Goal: Transaction & Acquisition: Purchase product/service

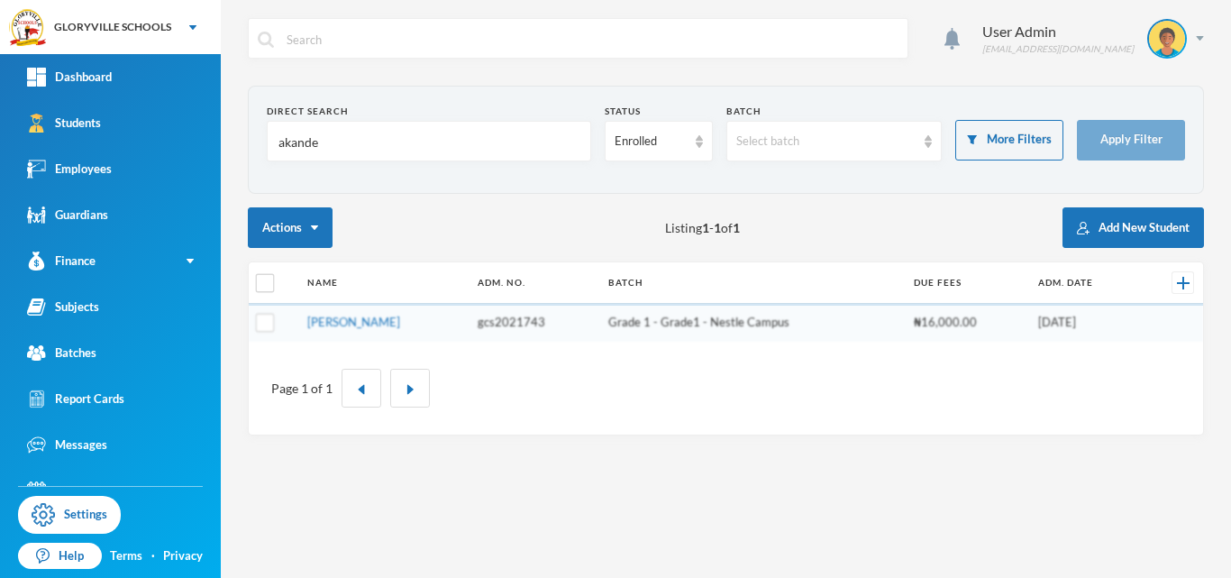
type input "akande"
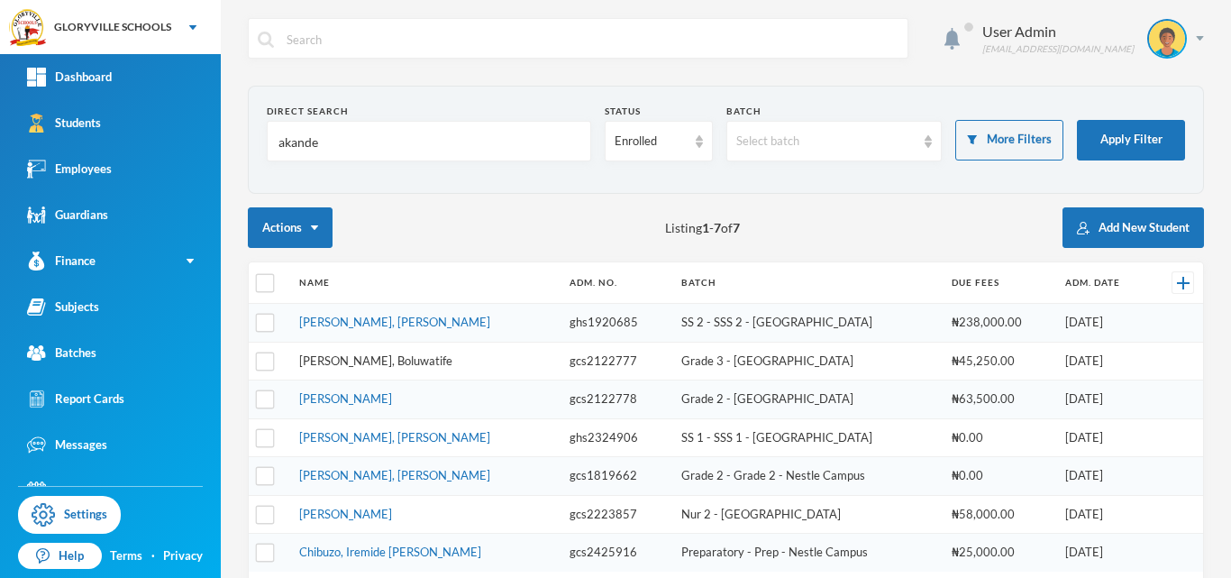
click at [385, 360] on link "[PERSON_NAME], Boluwatife" at bounding box center [375, 360] width 153 height 14
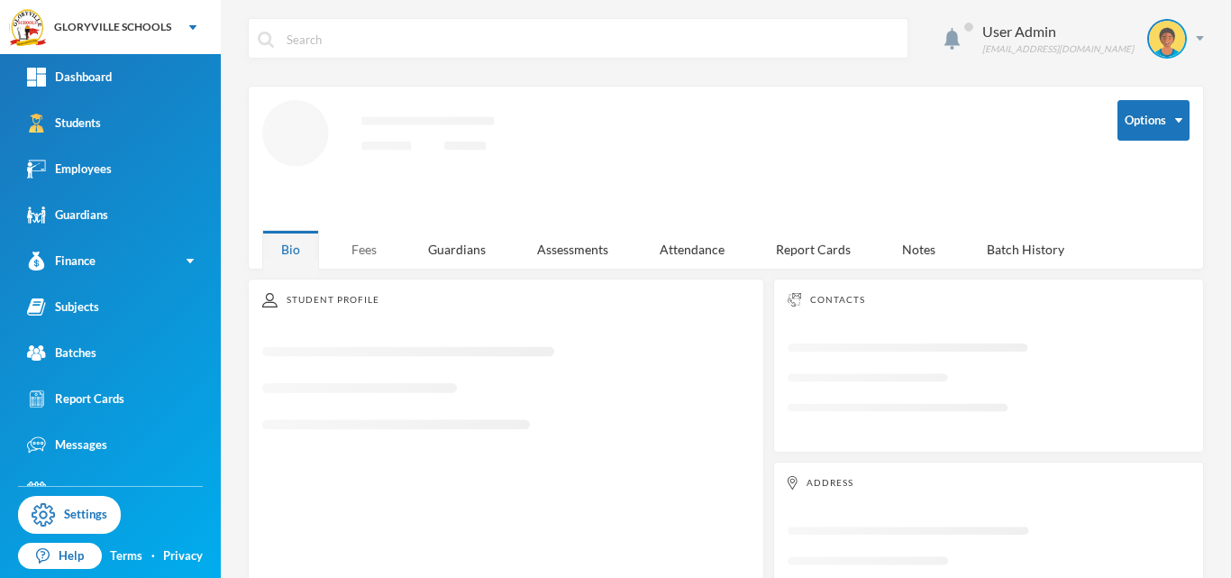
click at [359, 238] on div "Fees" at bounding box center [364, 249] width 63 height 39
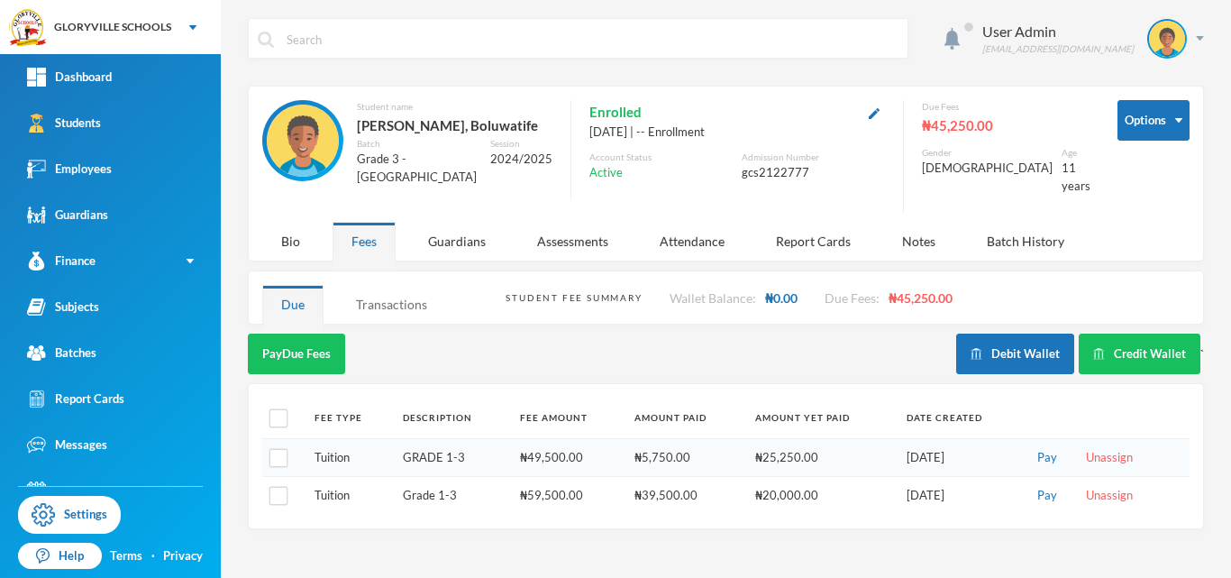
click at [386, 288] on div "Transactions" at bounding box center [391, 304] width 109 height 39
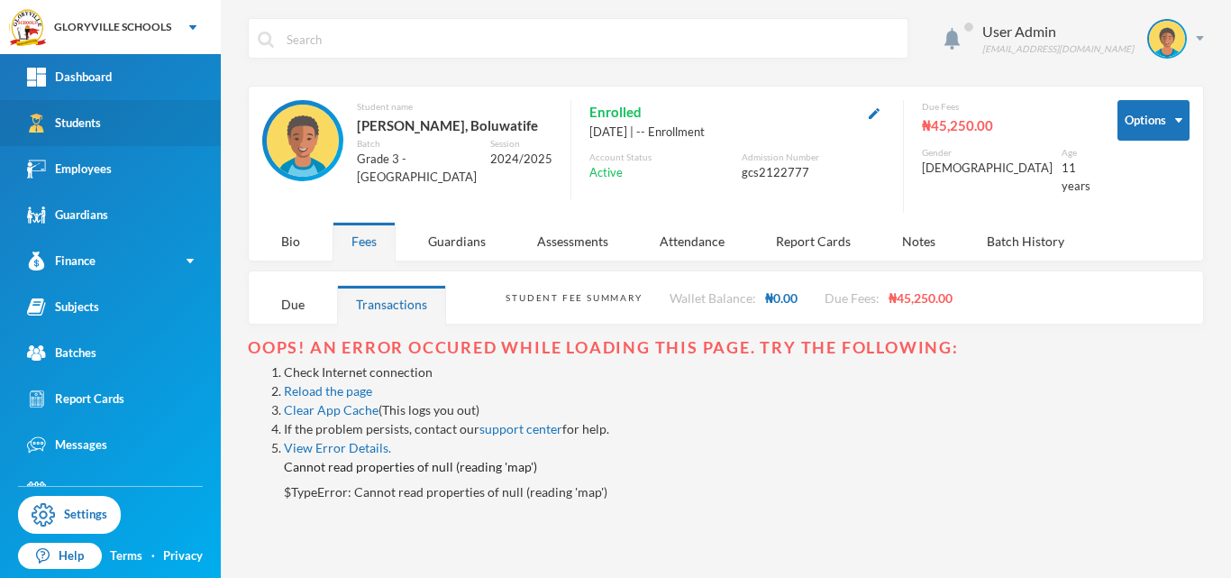
click at [110, 126] on link "Students" at bounding box center [110, 123] width 221 height 46
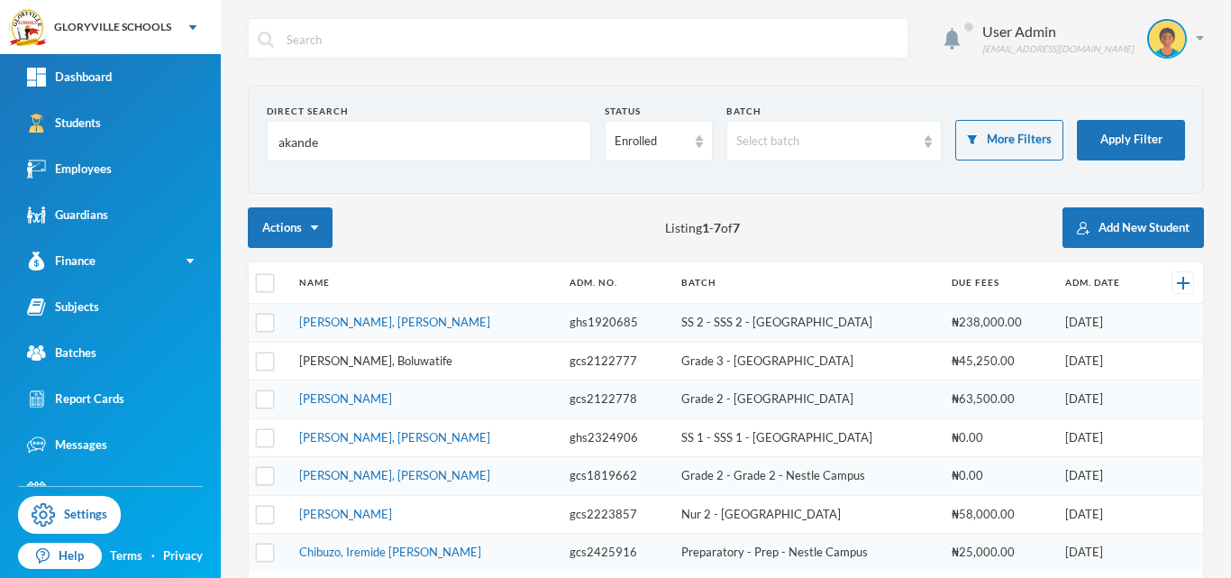
click at [380, 359] on link "[PERSON_NAME], Boluwatife" at bounding box center [375, 360] width 153 height 14
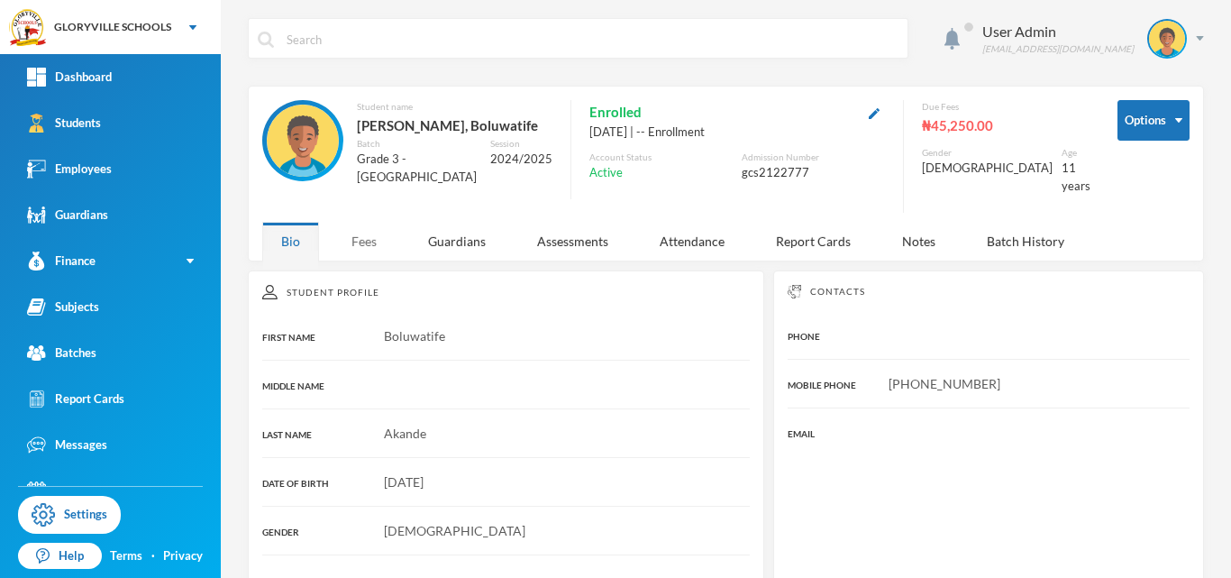
click at [367, 239] on div "Fees" at bounding box center [364, 241] width 63 height 39
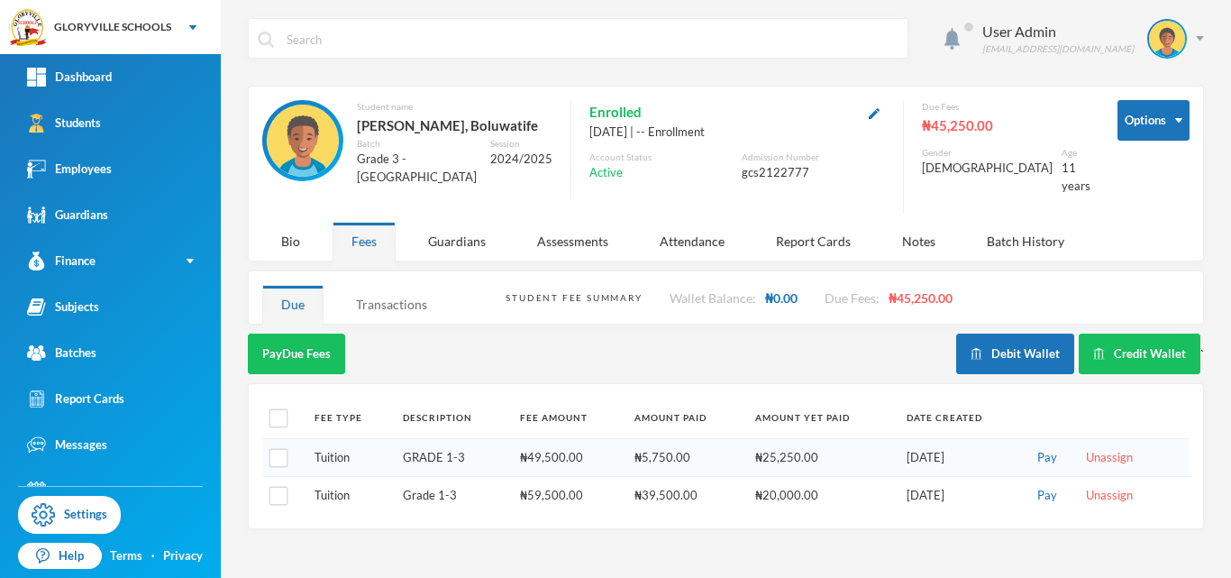
click at [399, 298] on div "Transactions" at bounding box center [391, 304] width 109 height 39
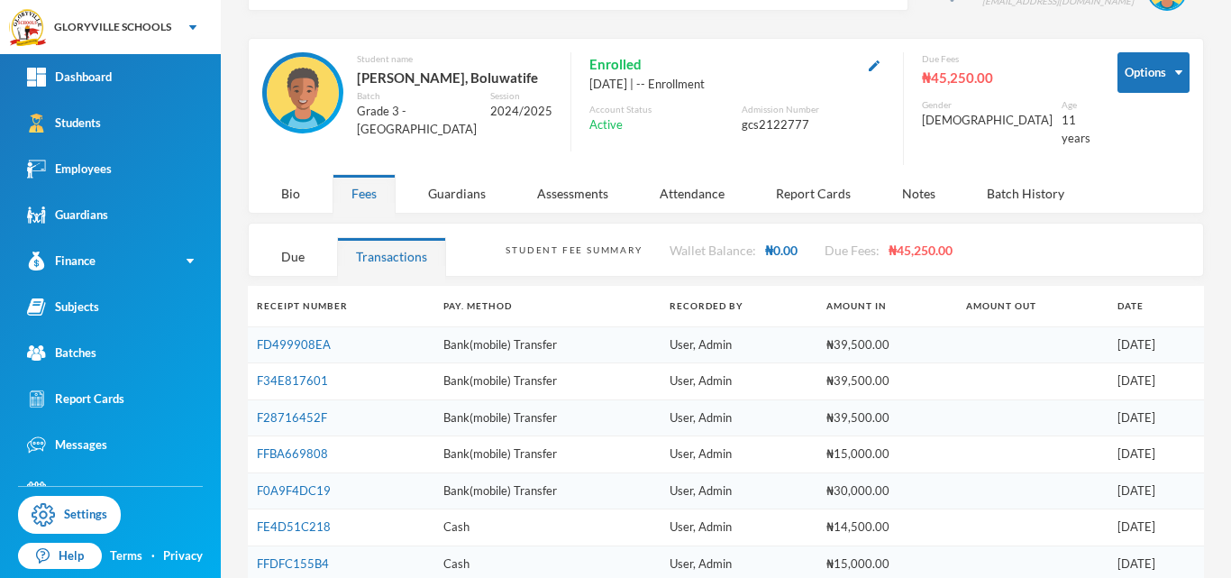
scroll to position [83, 0]
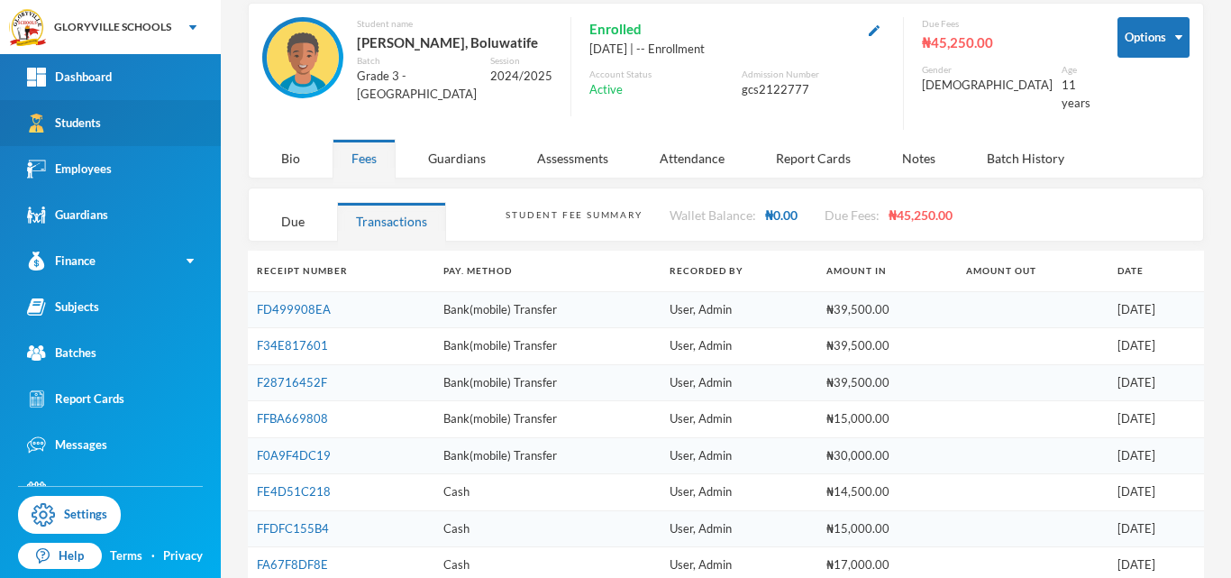
click at [47, 127] on div "Students" at bounding box center [64, 123] width 74 height 19
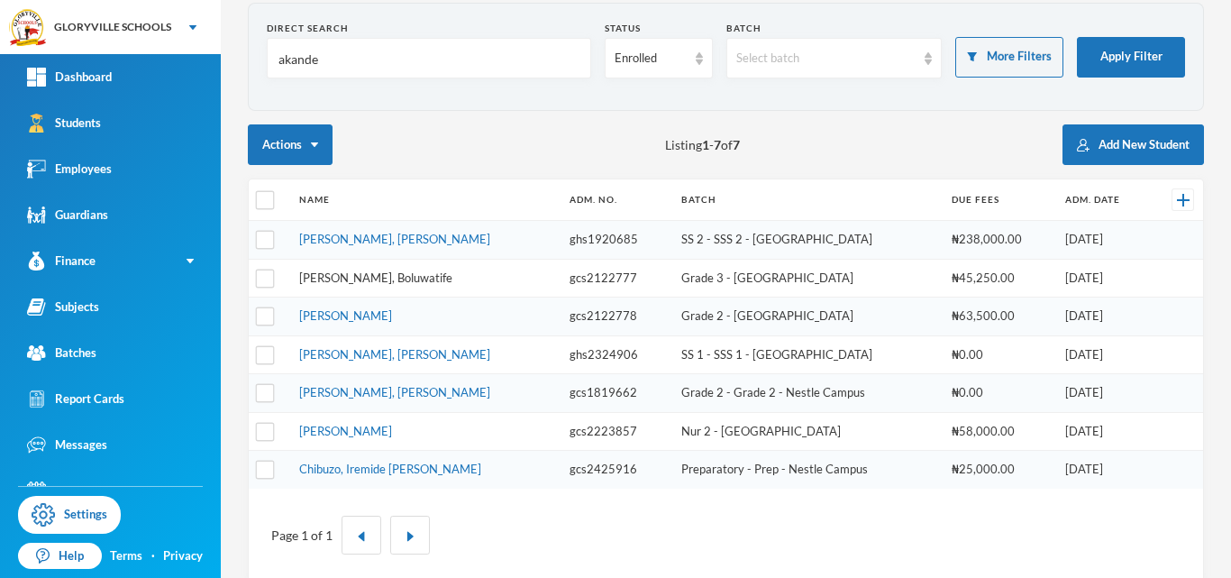
click at [394, 280] on link "[PERSON_NAME], Boluwatife" at bounding box center [375, 277] width 153 height 14
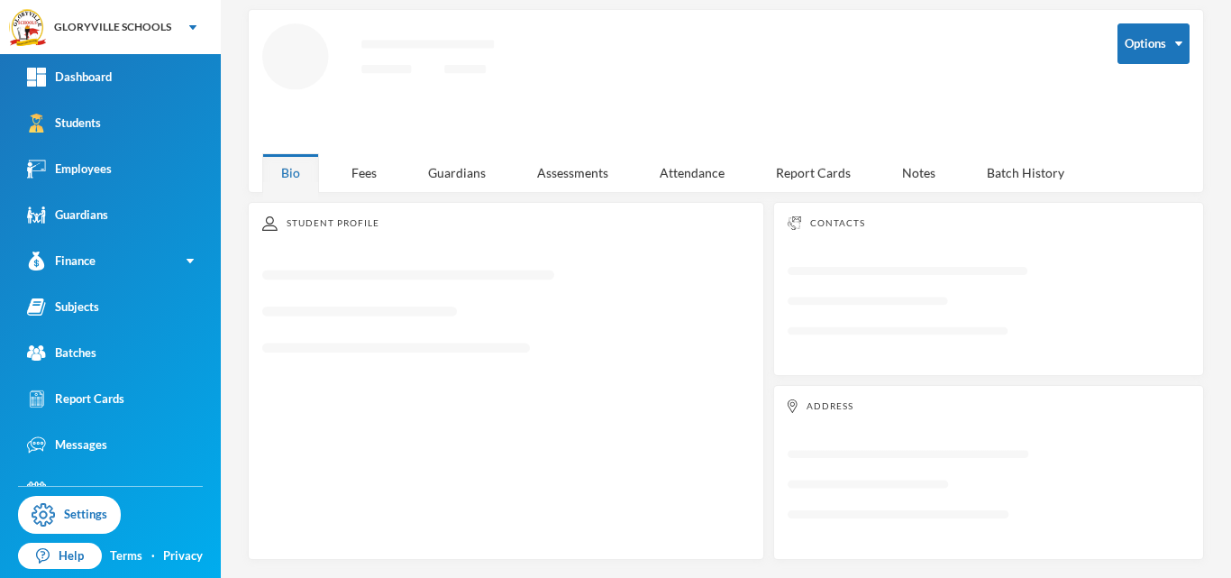
scroll to position [71, 0]
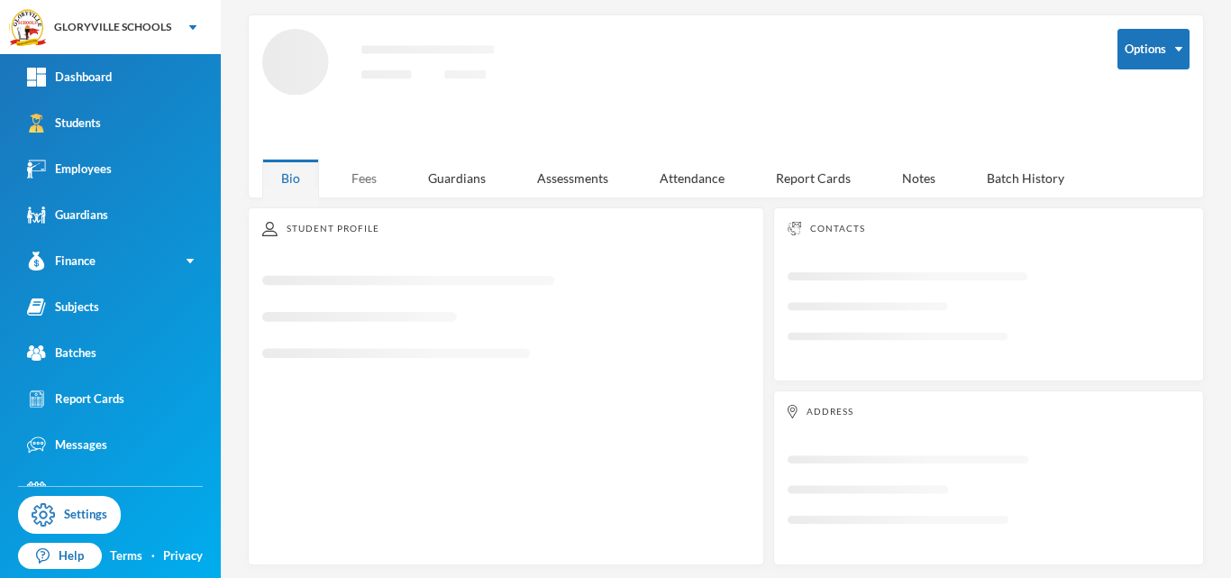
click at [371, 169] on div "Options Loading interface... Bio Fees Guardians Assessments Attendance Report C…" at bounding box center [726, 106] width 956 height 184
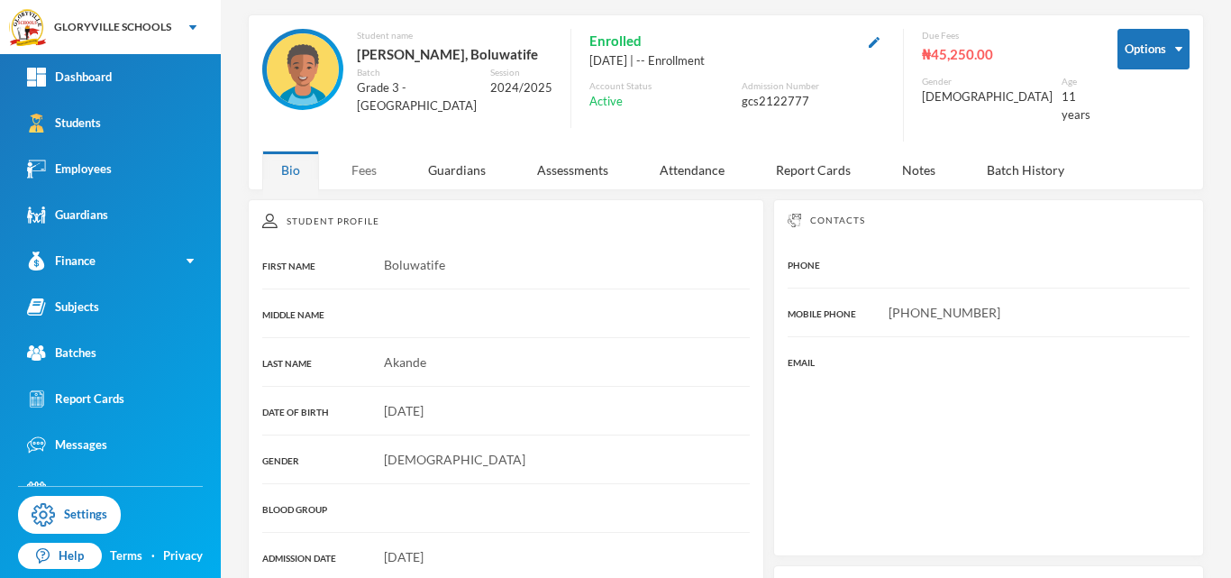
scroll to position [83, 0]
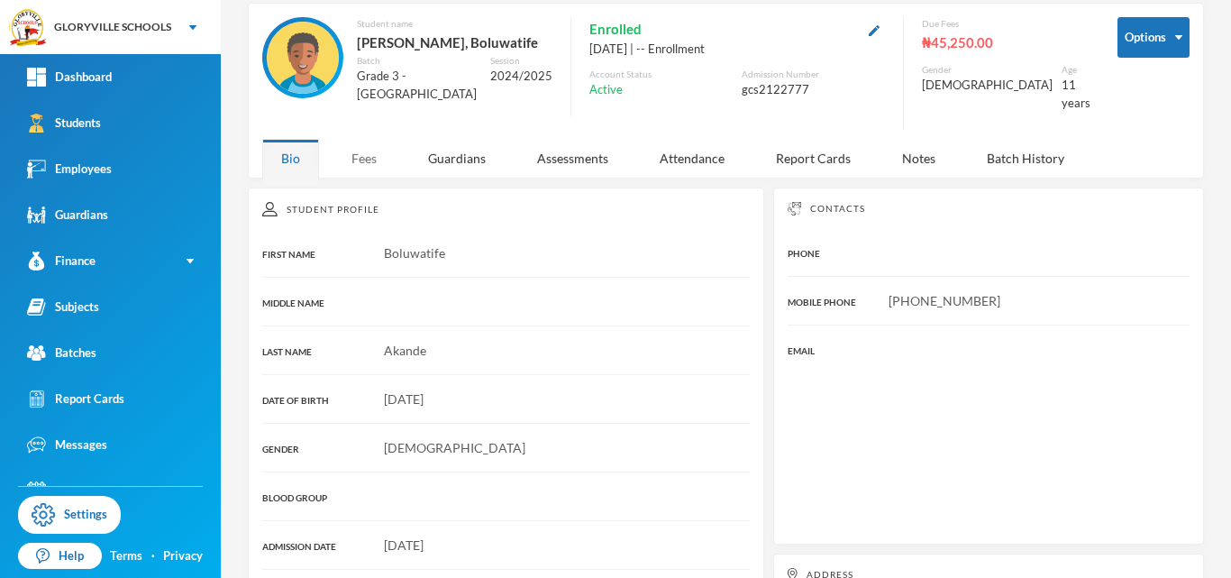
click at [371, 155] on div "Fees" at bounding box center [364, 158] width 63 height 39
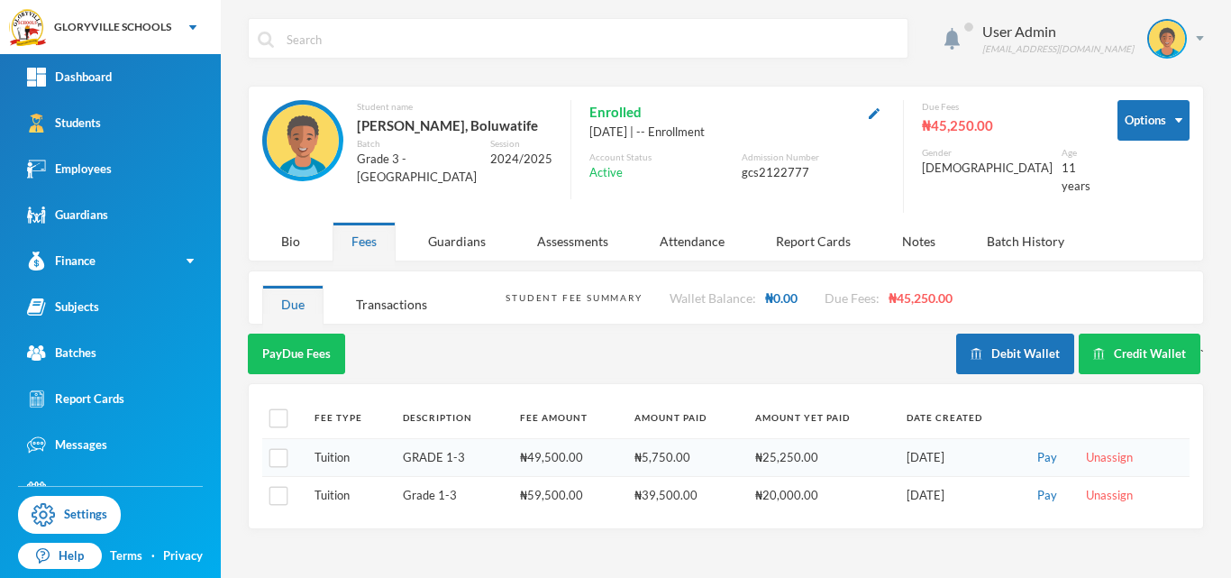
scroll to position [0, 0]
click at [376, 289] on div "Transactions" at bounding box center [391, 304] width 109 height 39
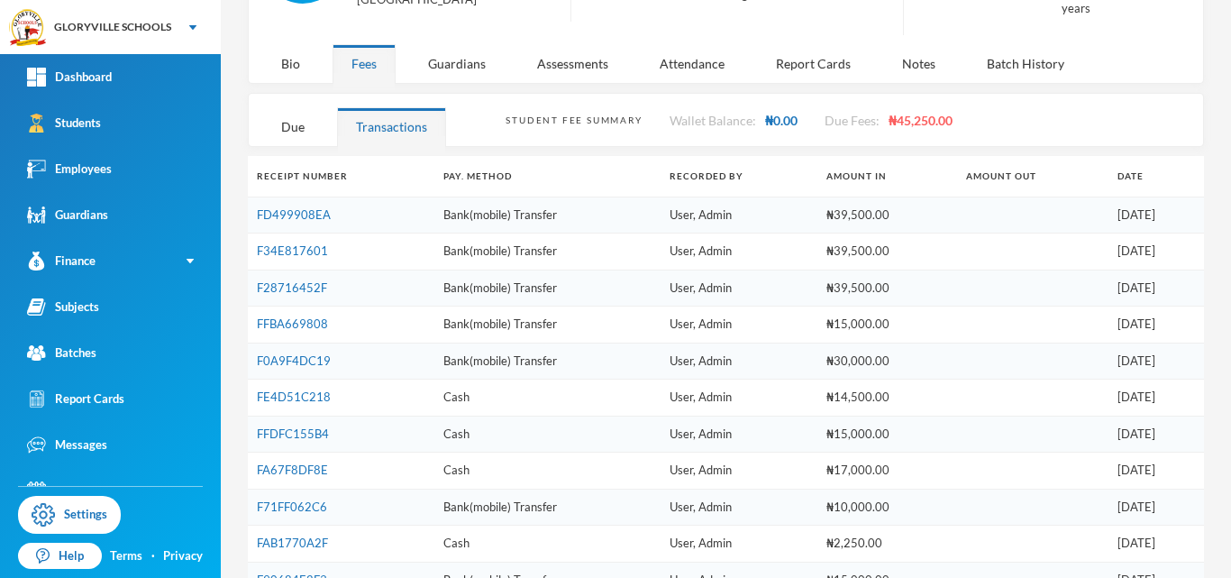
scroll to position [182, 0]
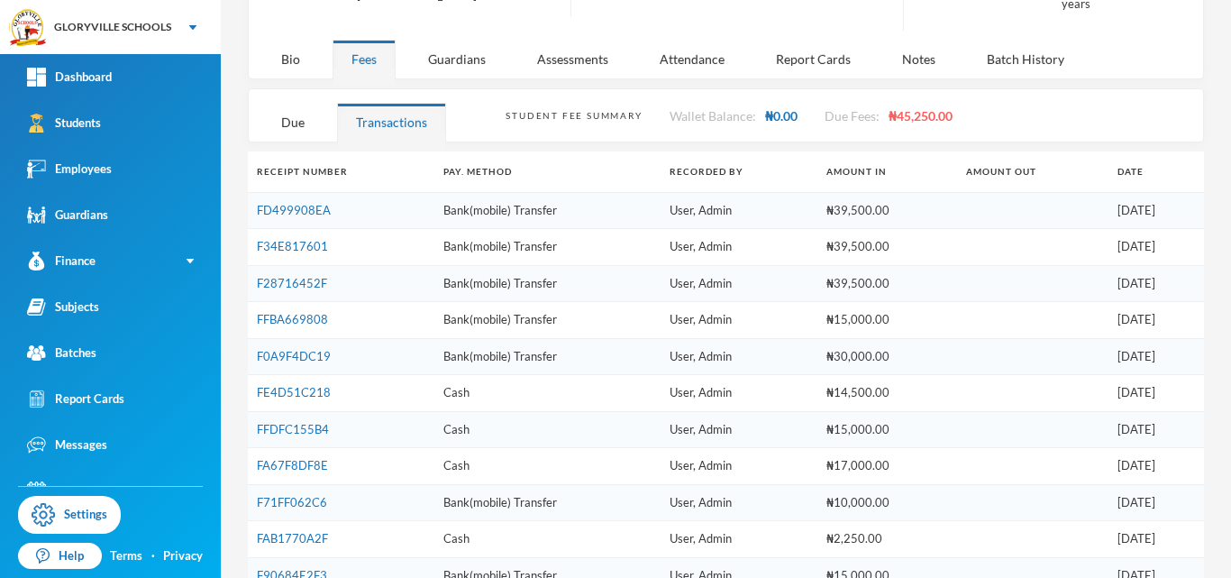
click at [316, 151] on th "Receipt Number" at bounding box center [341, 171] width 187 height 41
click at [307, 118] on div "Due" at bounding box center [292, 122] width 61 height 39
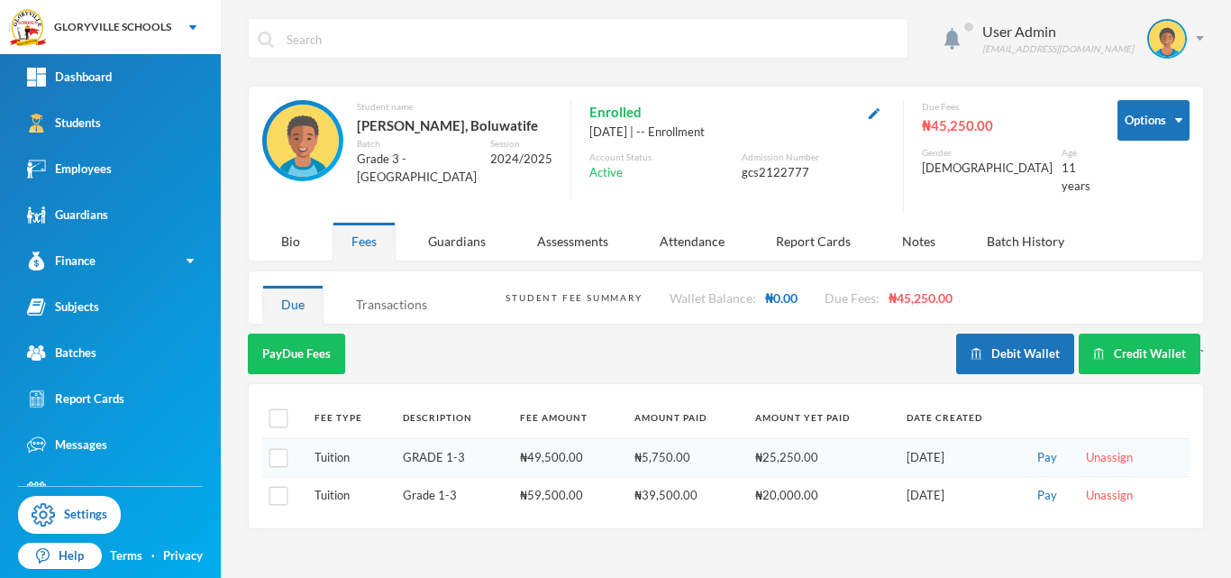
click at [395, 290] on div "Transactions" at bounding box center [391, 304] width 109 height 39
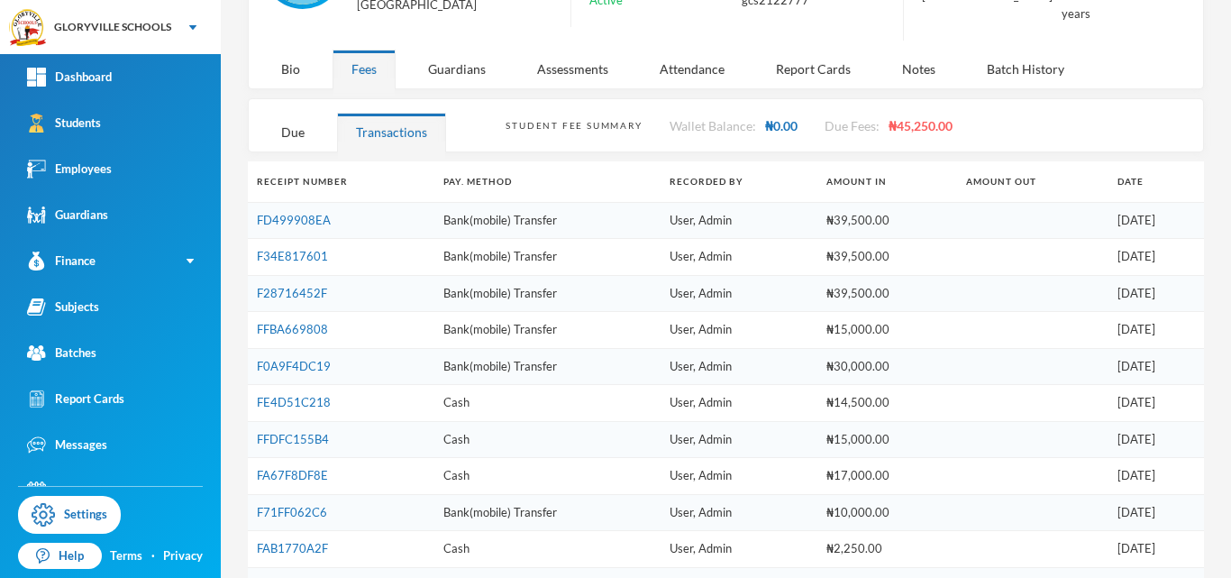
scroll to position [192, 0]
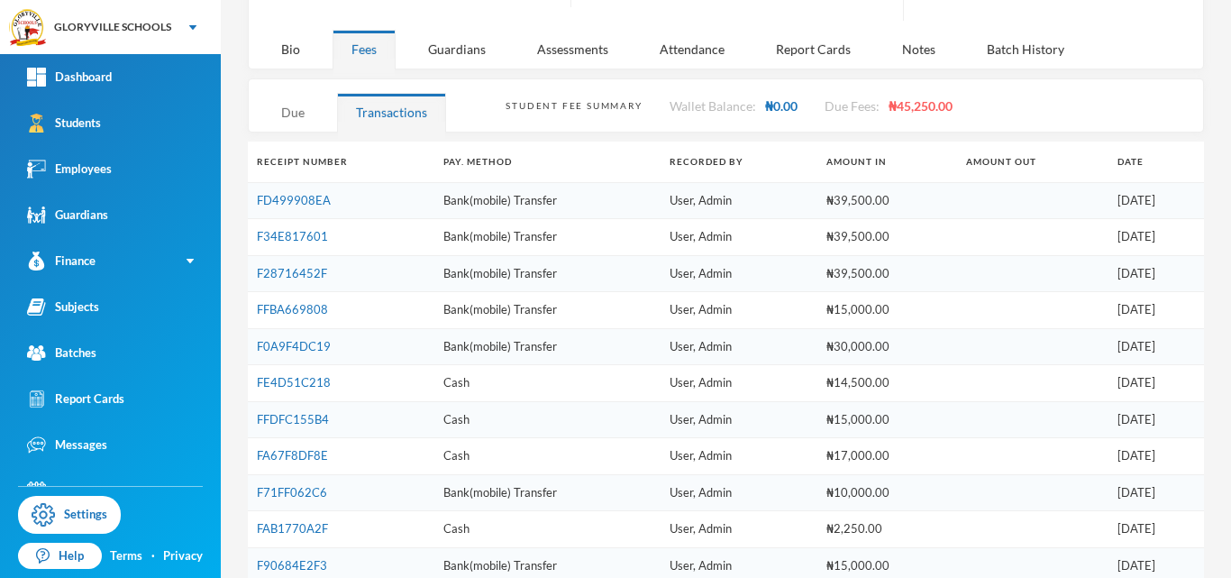
click at [280, 105] on div "Due" at bounding box center [292, 112] width 61 height 39
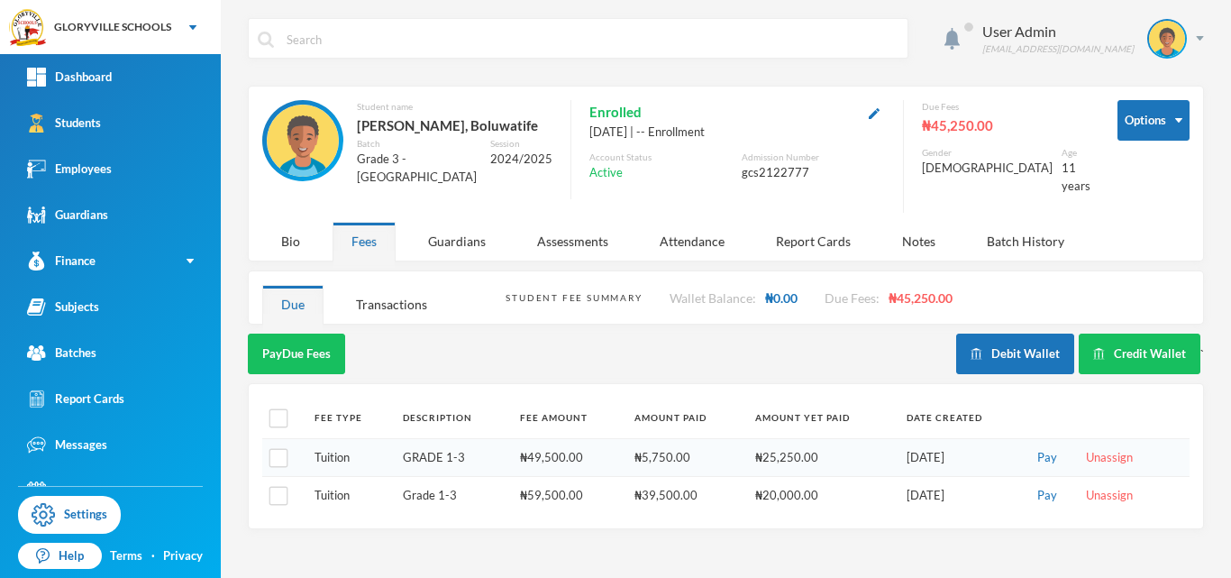
scroll to position [0, 0]
click at [740, 304] on div "Student Fee Summary Wallet Balance: ₦0.00 Due Fees: ₦45,250.00" at bounding box center [848, 297] width 684 height 52
click at [142, 132] on link "Students" at bounding box center [110, 123] width 221 height 46
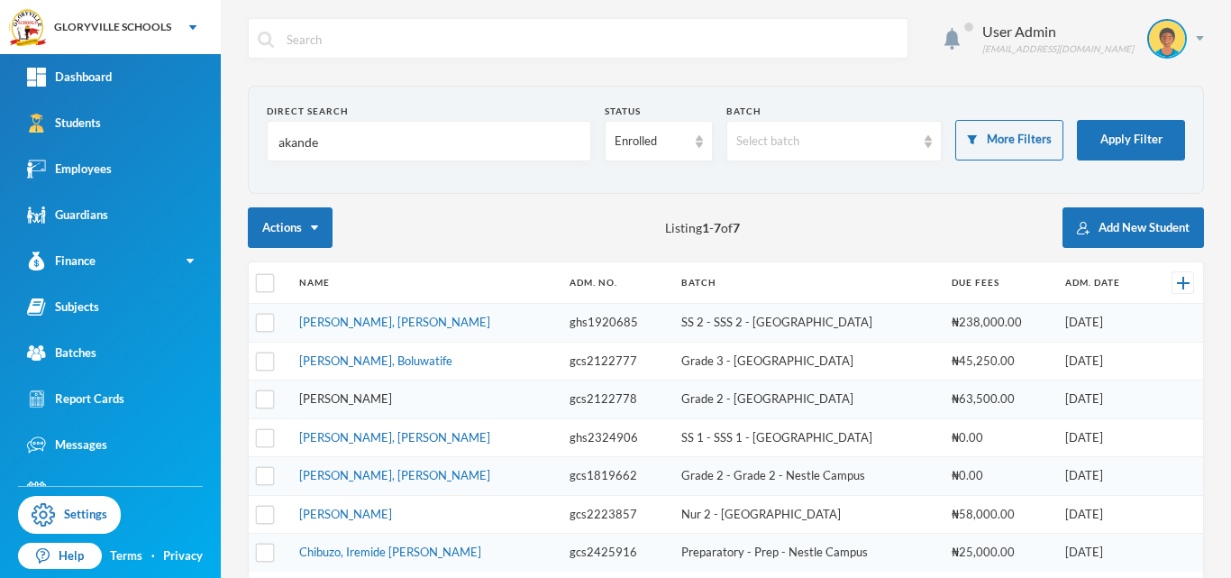
click at [382, 394] on link "[PERSON_NAME]" at bounding box center [345, 398] width 93 height 14
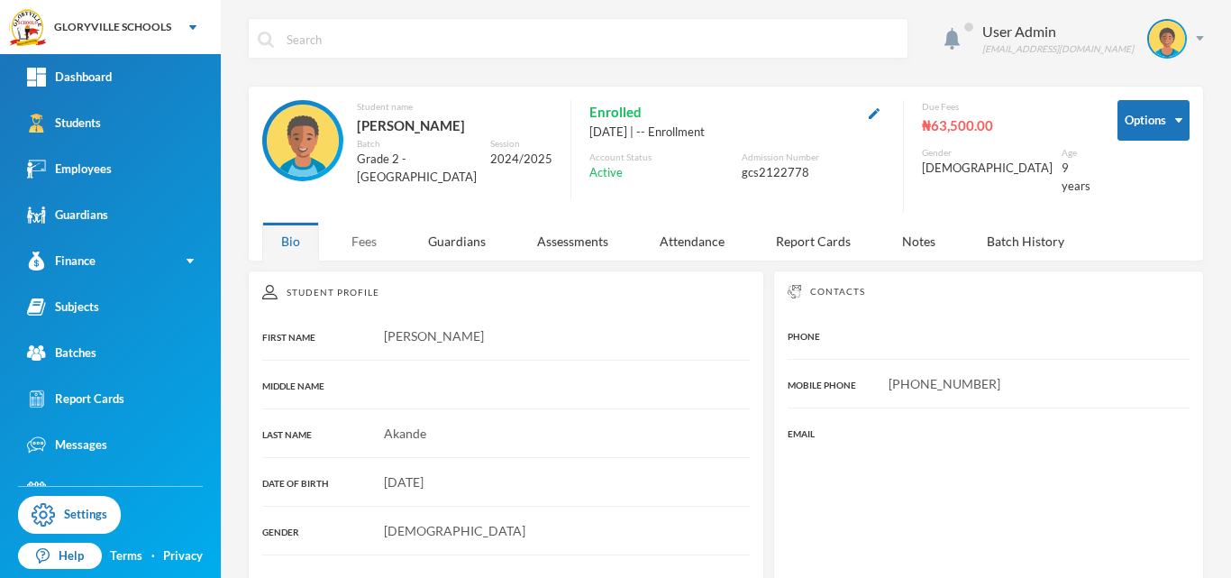
click at [368, 248] on div "Fees" at bounding box center [364, 241] width 63 height 39
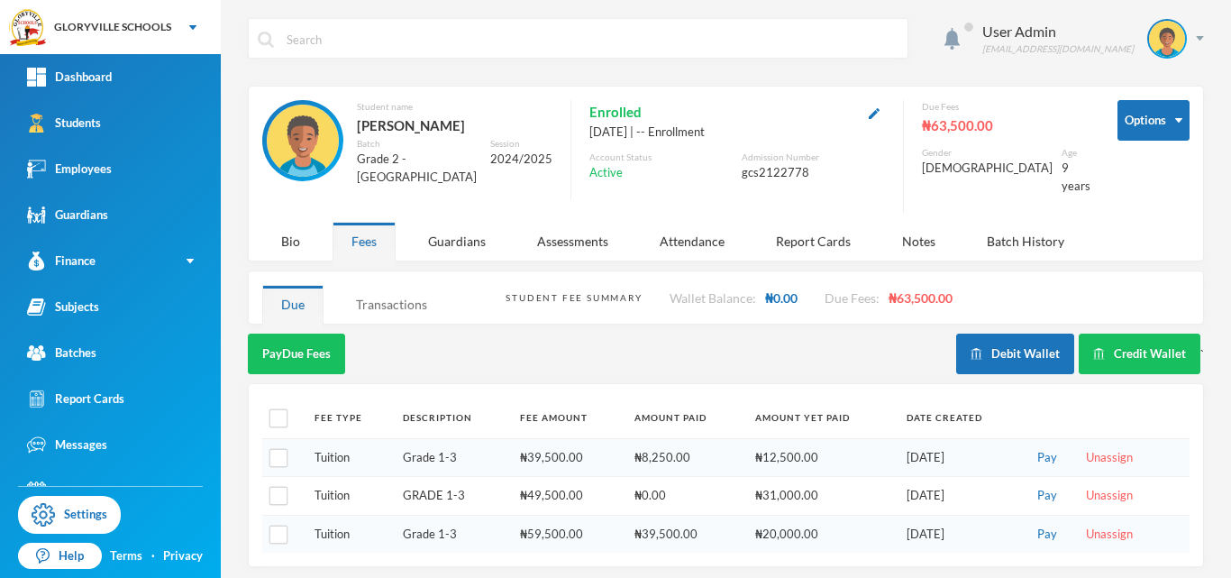
click at [368, 285] on div "Transactions" at bounding box center [391, 304] width 109 height 39
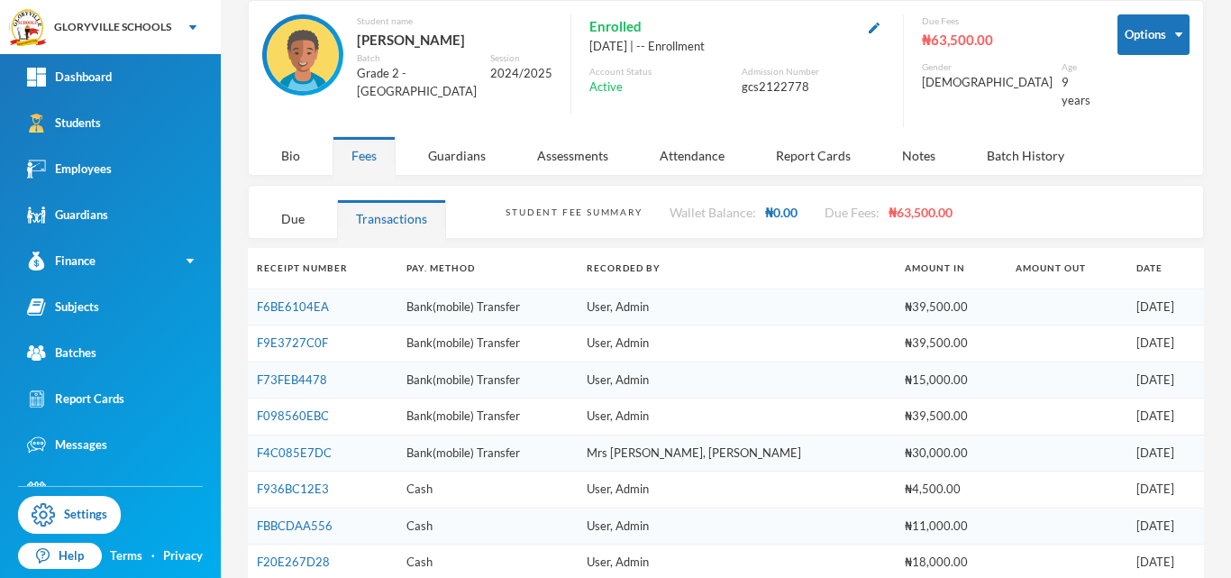
scroll to position [96, 0]
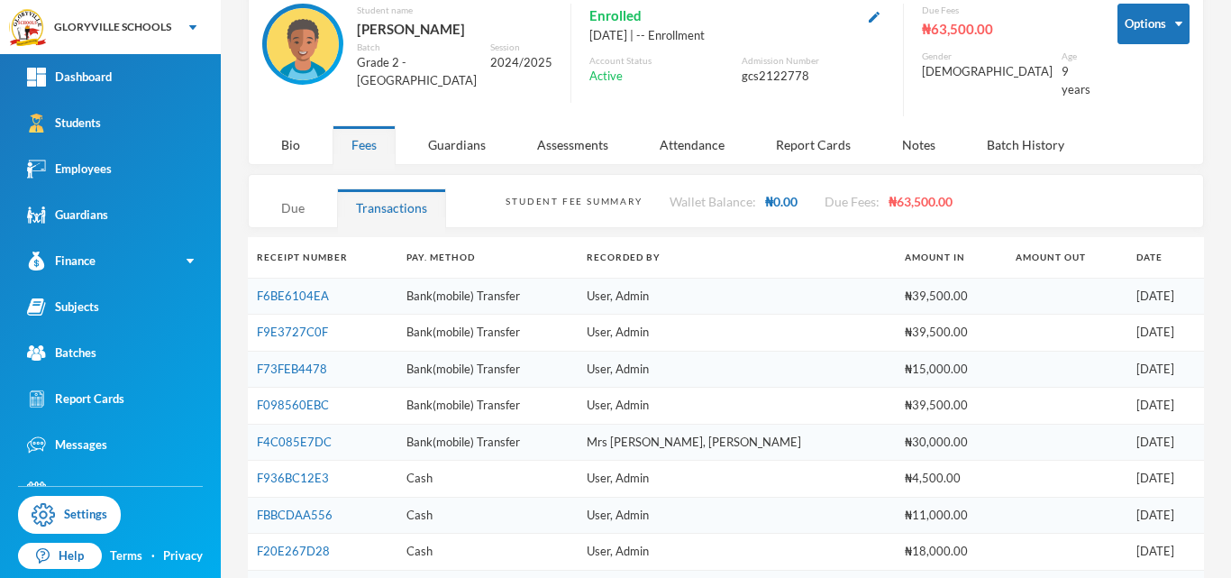
click at [291, 205] on div "Due" at bounding box center [292, 207] width 61 height 39
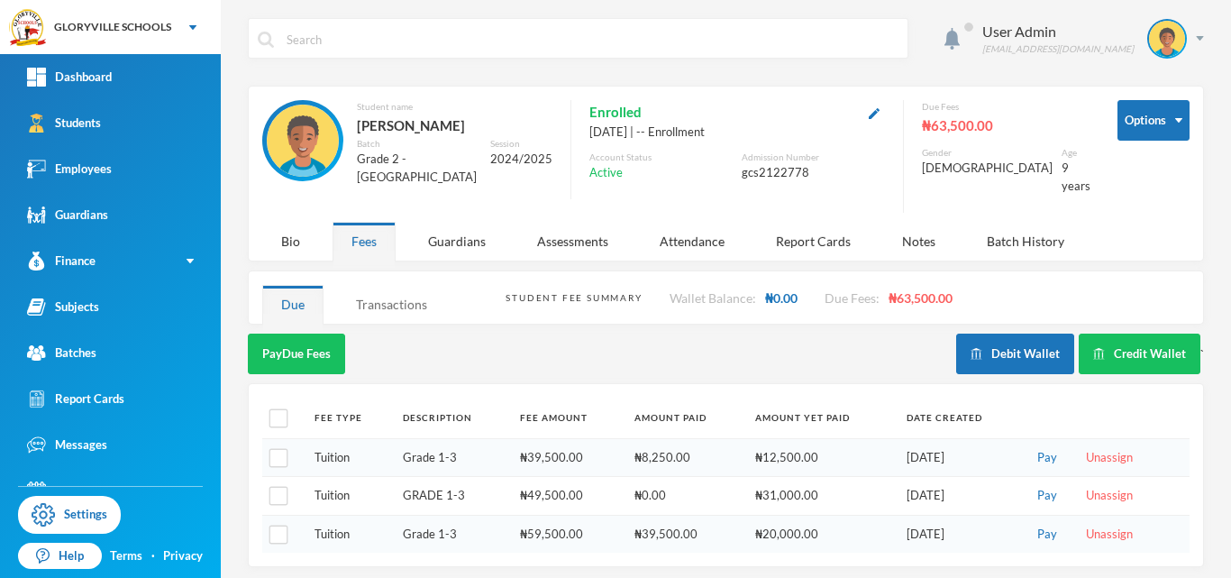
click at [392, 291] on div "Transactions" at bounding box center [391, 304] width 109 height 39
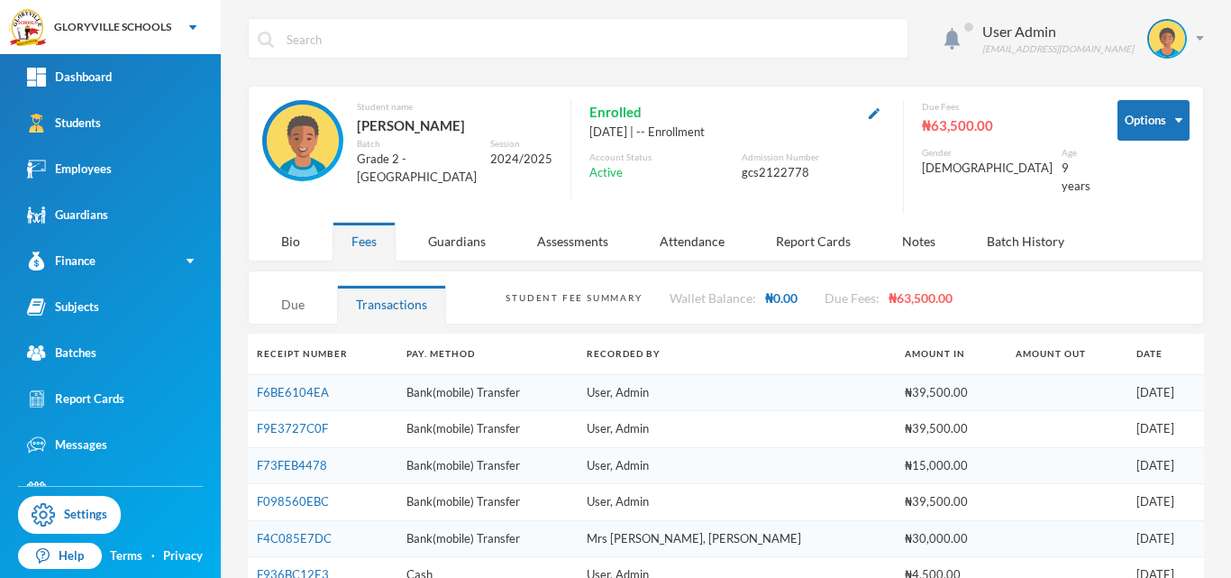
click at [296, 297] on div "Due" at bounding box center [292, 304] width 61 height 39
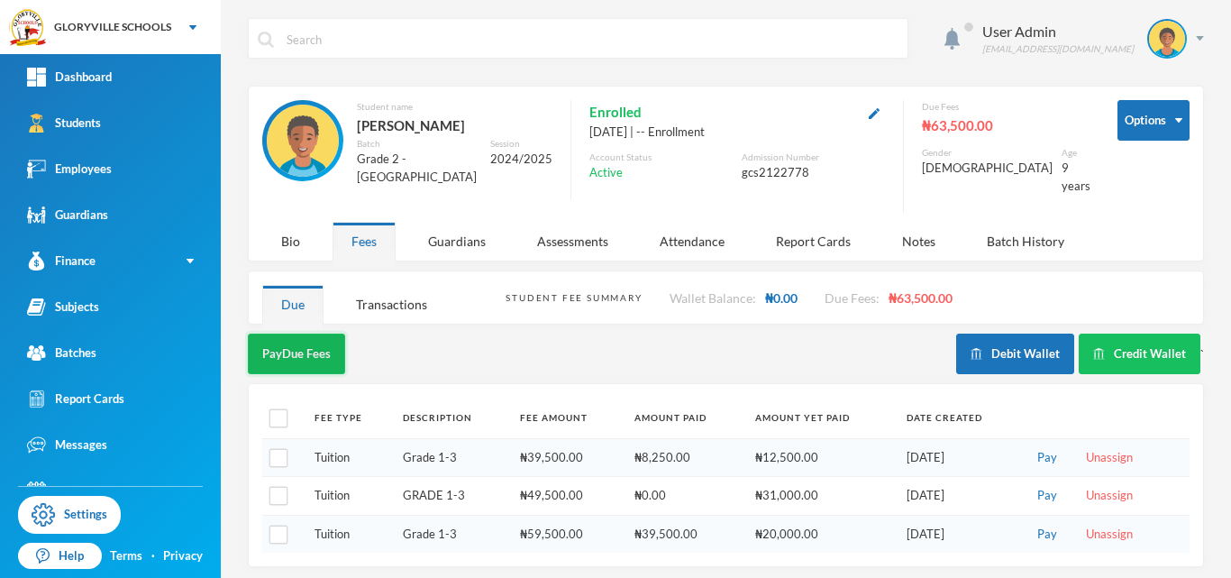
click at [286, 338] on button "Pay Due Fees" at bounding box center [296, 354] width 97 height 41
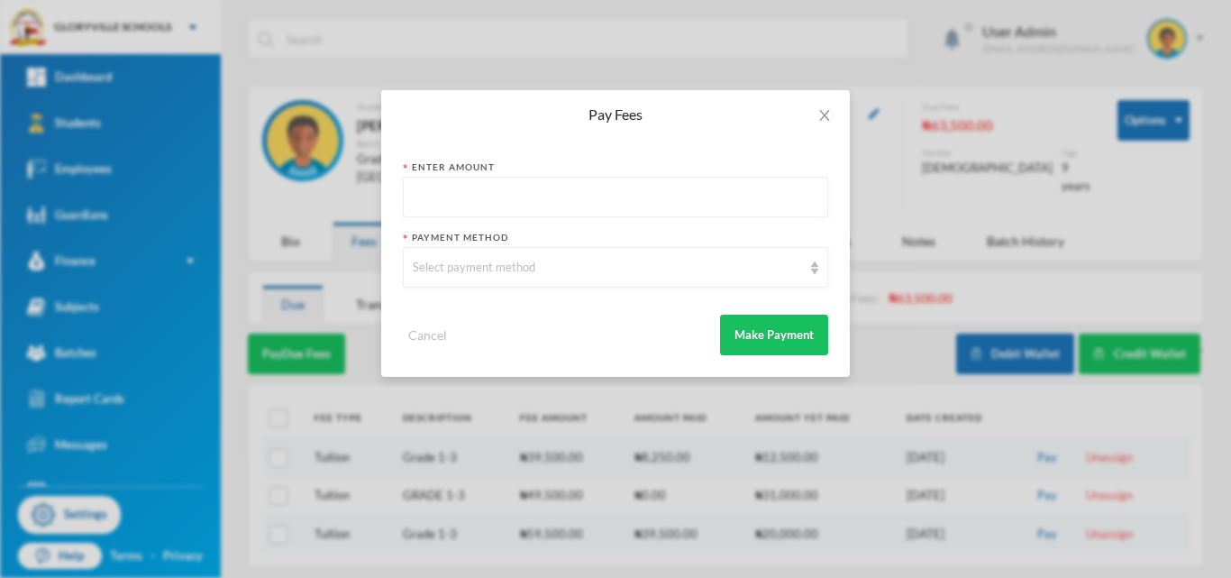
click at [446, 200] on input "text" at bounding box center [616, 198] width 406 height 41
type input "63500"
click at [457, 271] on div "Select payment method" at bounding box center [607, 268] width 389 height 18
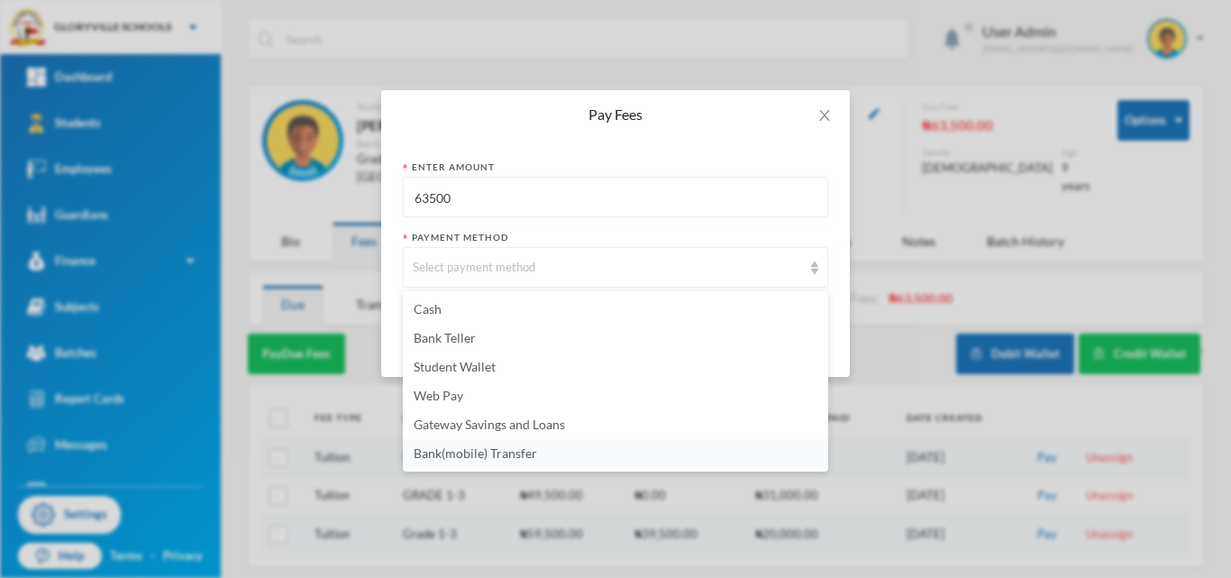
click at [499, 456] on span "Bank(mobile) Transfer" at bounding box center [476, 452] width 124 height 15
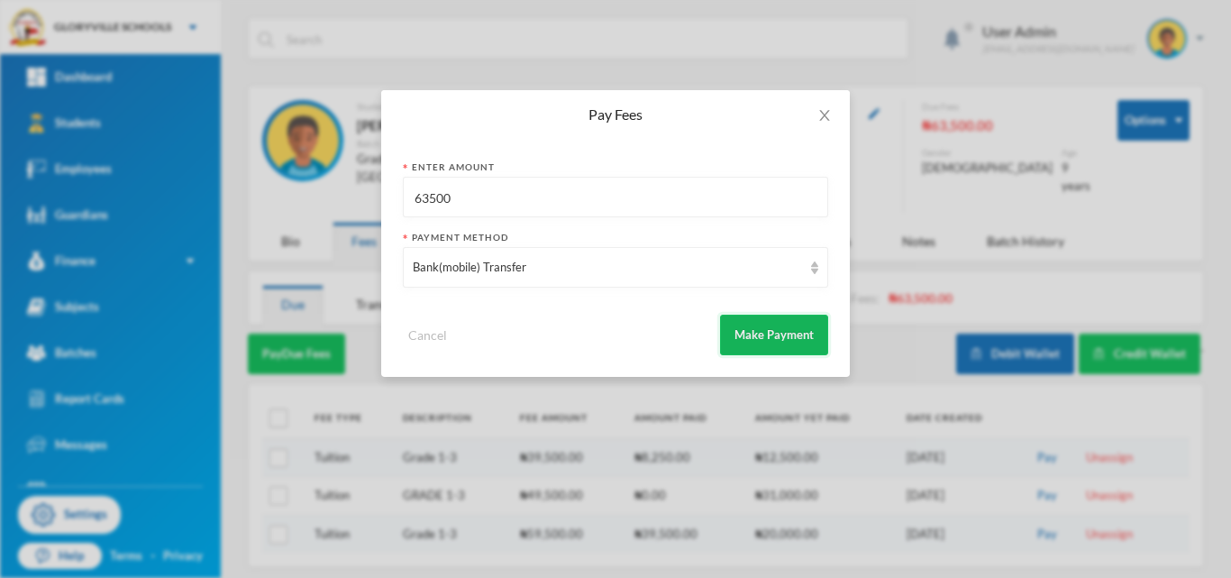
click at [778, 343] on button "Make Payment" at bounding box center [774, 335] width 108 height 41
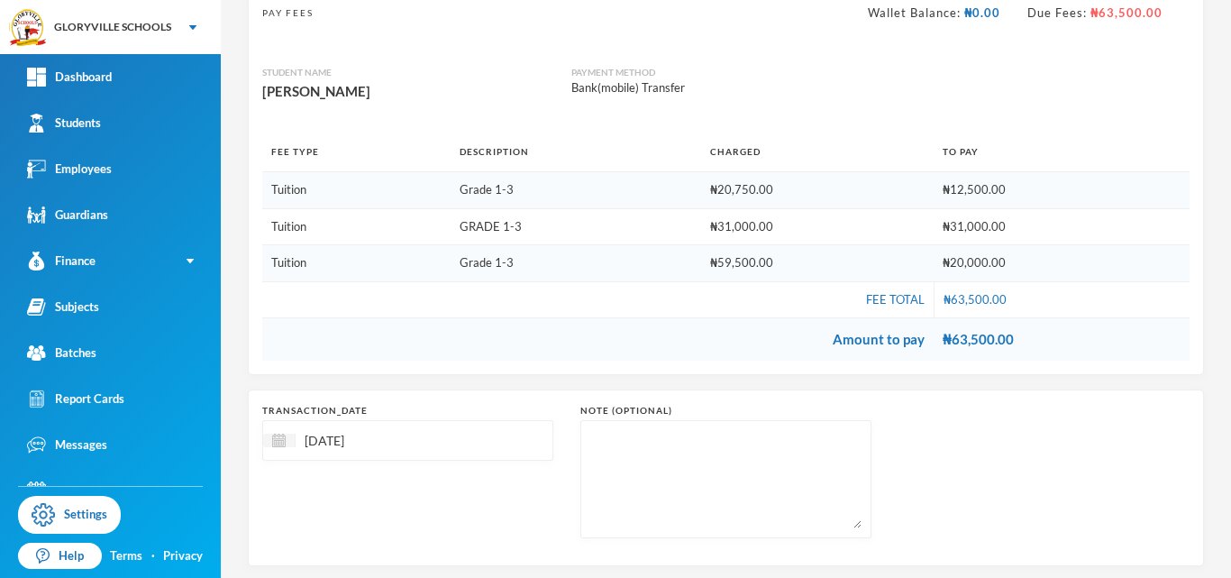
scroll to position [218, 0]
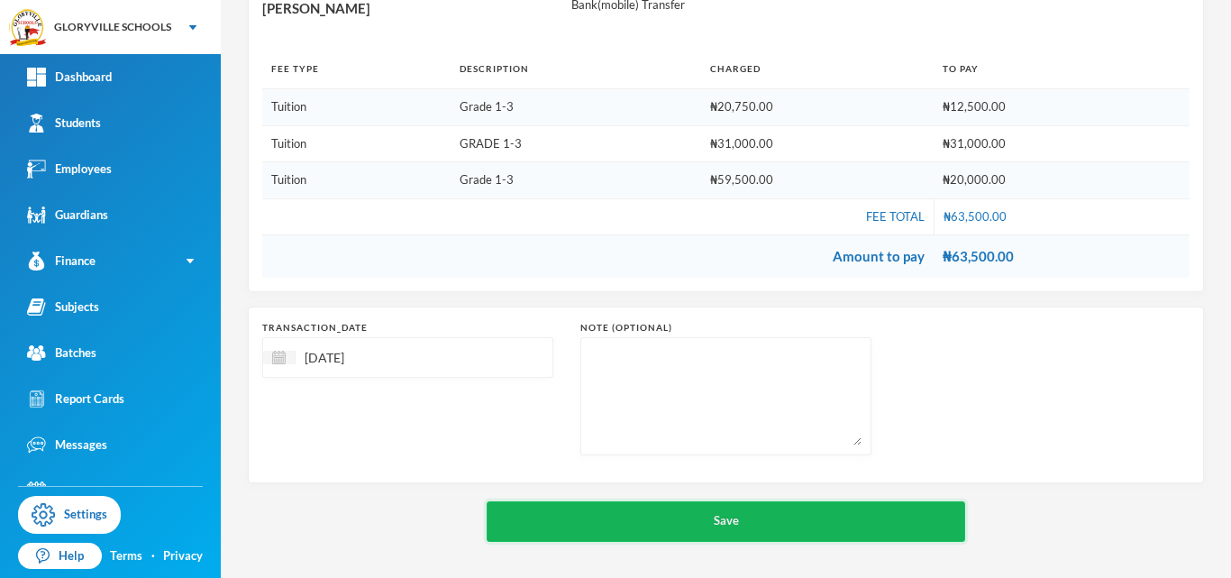
click at [718, 515] on button "Save" at bounding box center [726, 521] width 479 height 41
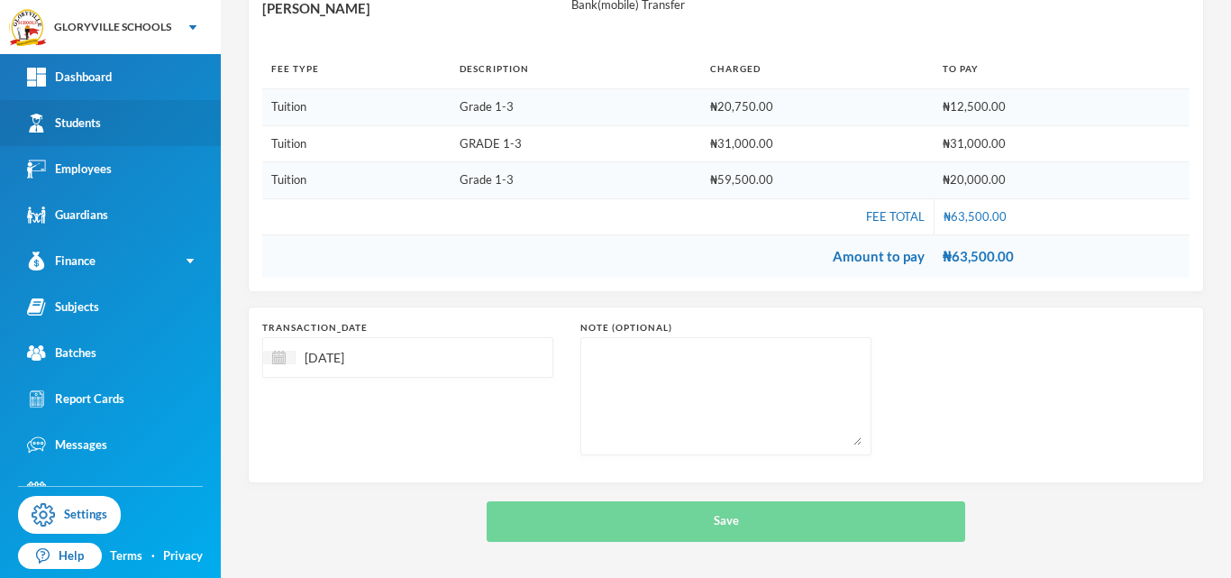
click at [100, 126] on div "Students" at bounding box center [64, 123] width 74 height 19
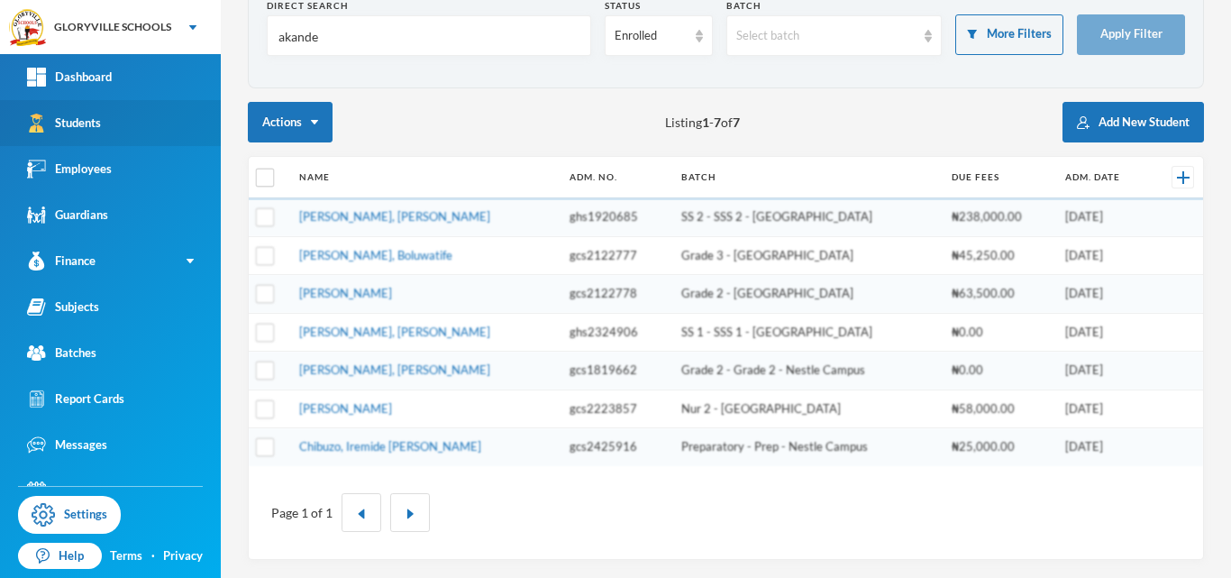
scroll to position [105, 0]
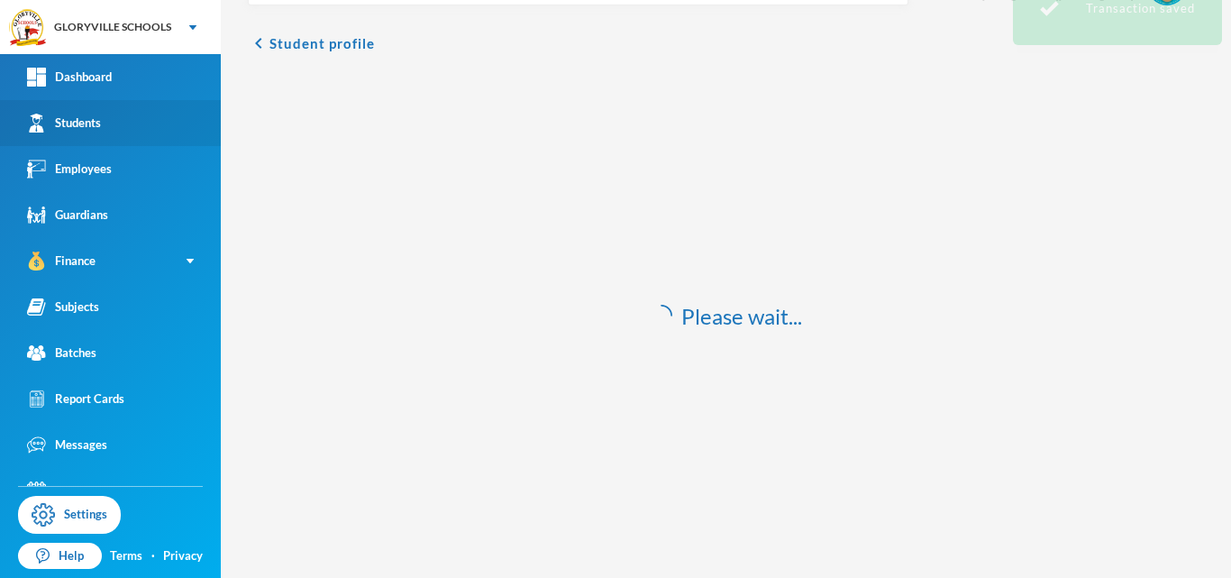
scroll to position [53, 0]
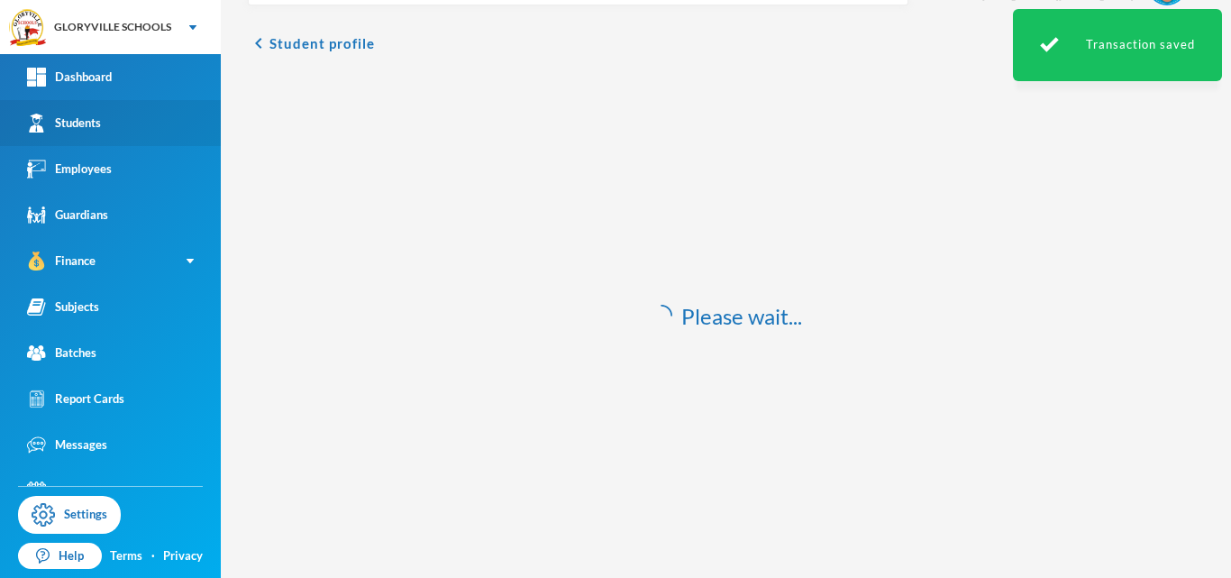
click at [72, 124] on div "Students" at bounding box center [64, 123] width 74 height 19
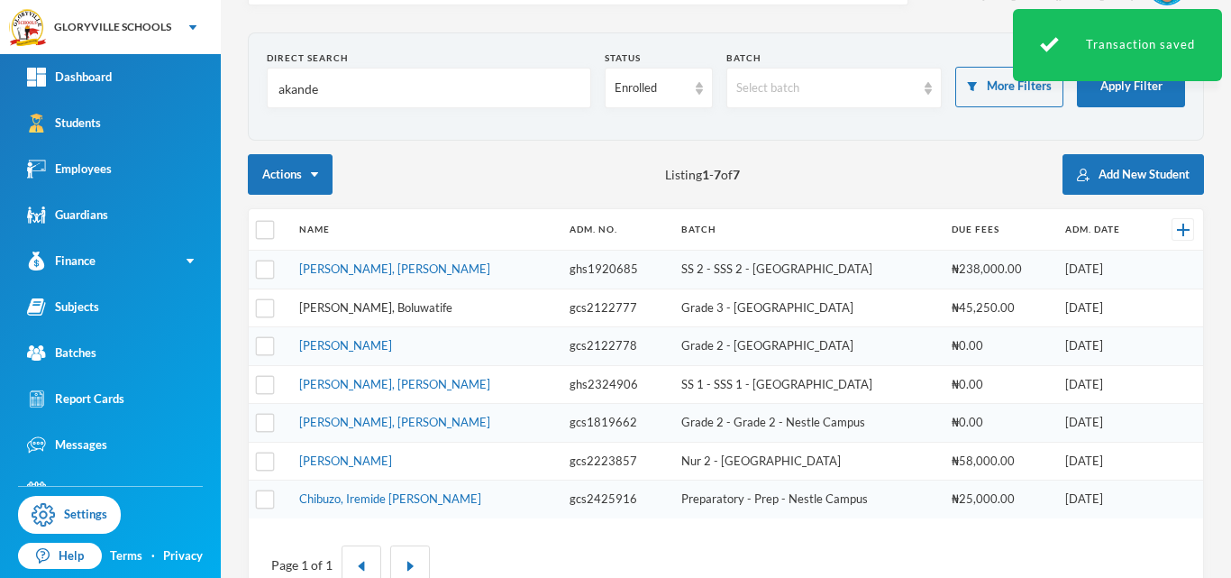
click at [349, 306] on link "[PERSON_NAME], Boluwatife" at bounding box center [375, 307] width 153 height 14
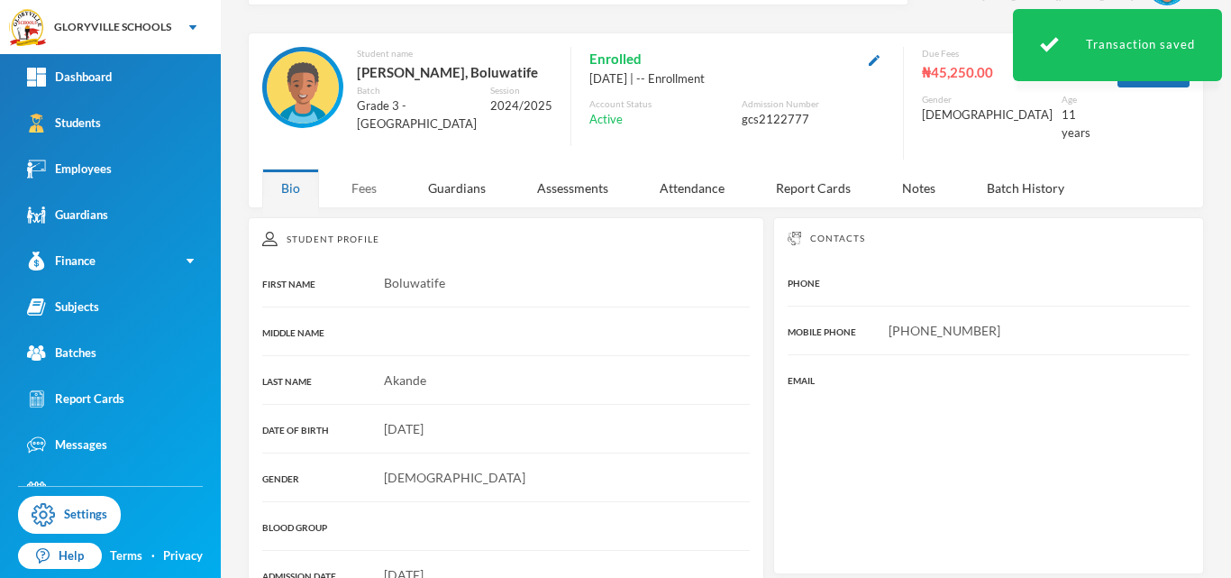
click at [364, 192] on div "Fees" at bounding box center [364, 188] width 63 height 39
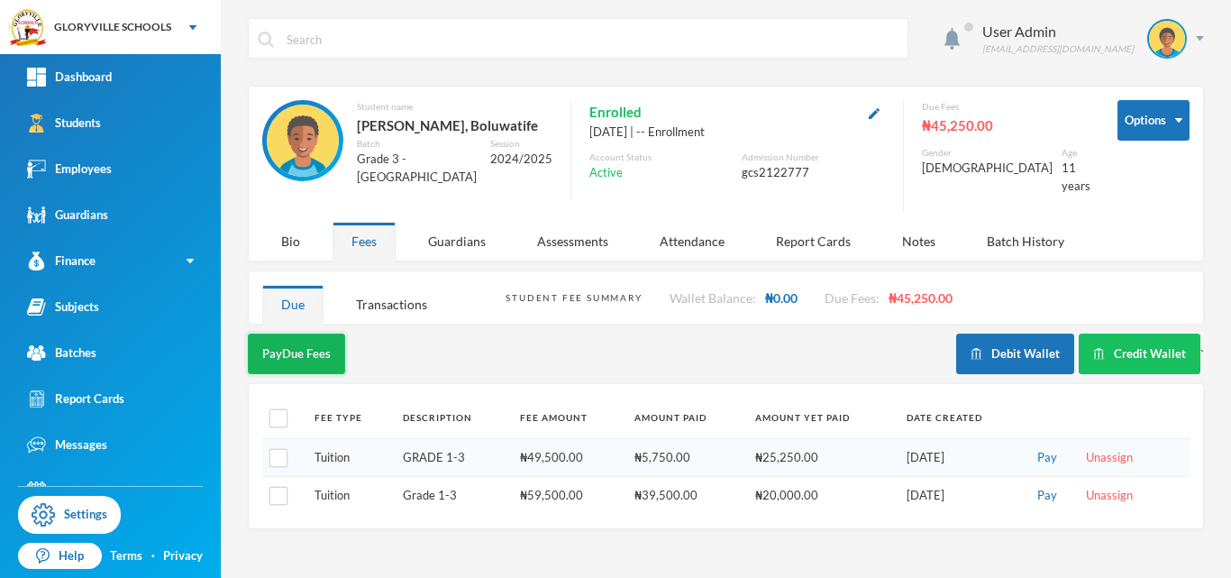
click at [310, 349] on button "Pay Due Fees" at bounding box center [296, 354] width 97 height 41
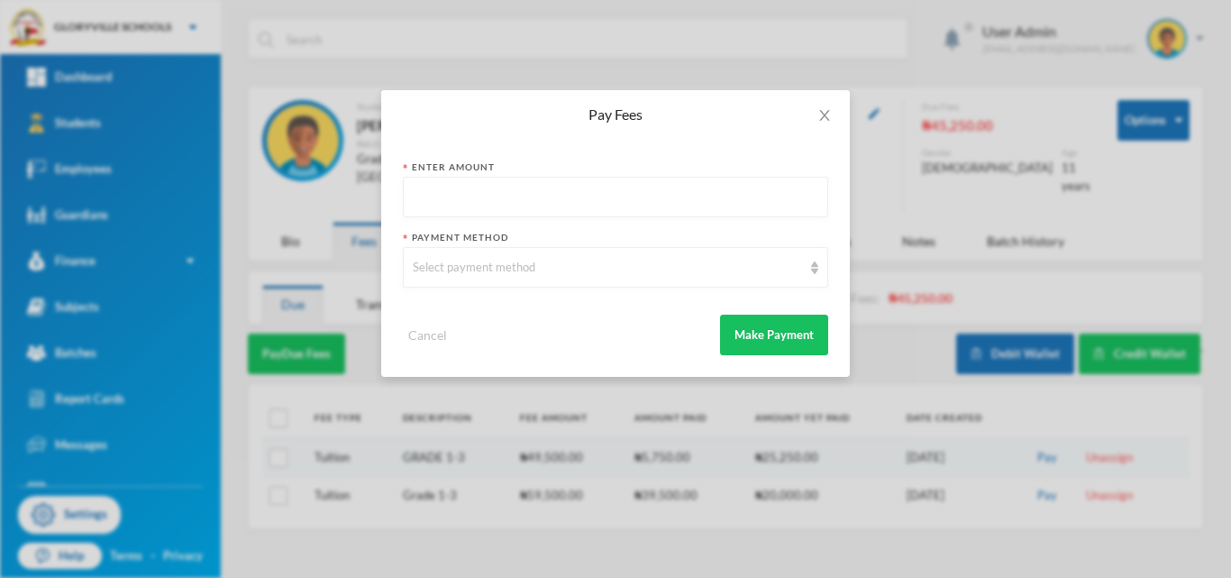
click at [478, 211] on input "text" at bounding box center [616, 198] width 406 height 41
type input "45250"
click at [490, 253] on div "Select payment method" at bounding box center [616, 267] width 426 height 41
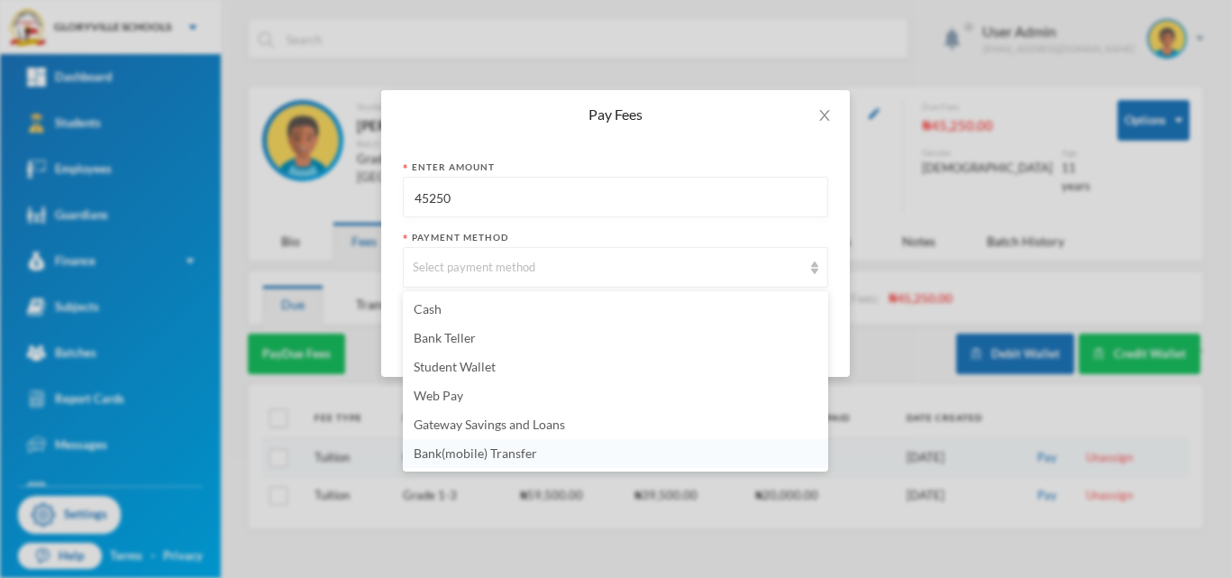
click at [460, 446] on span "Bank(mobile) Transfer" at bounding box center [476, 452] width 124 height 15
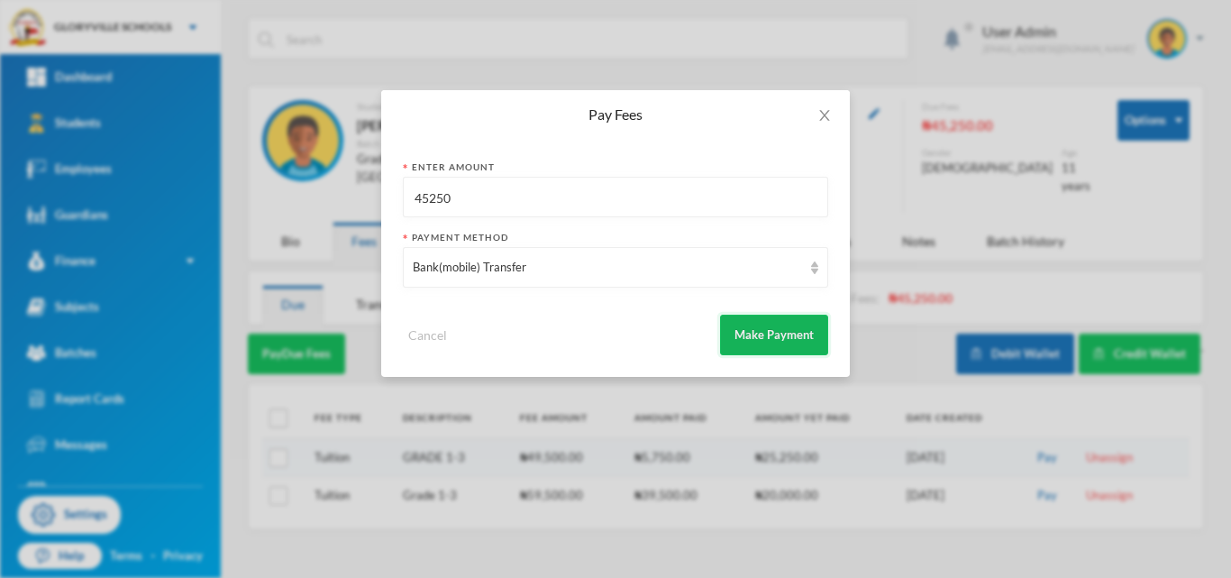
click at [759, 334] on button "Make Payment" at bounding box center [774, 335] width 108 height 41
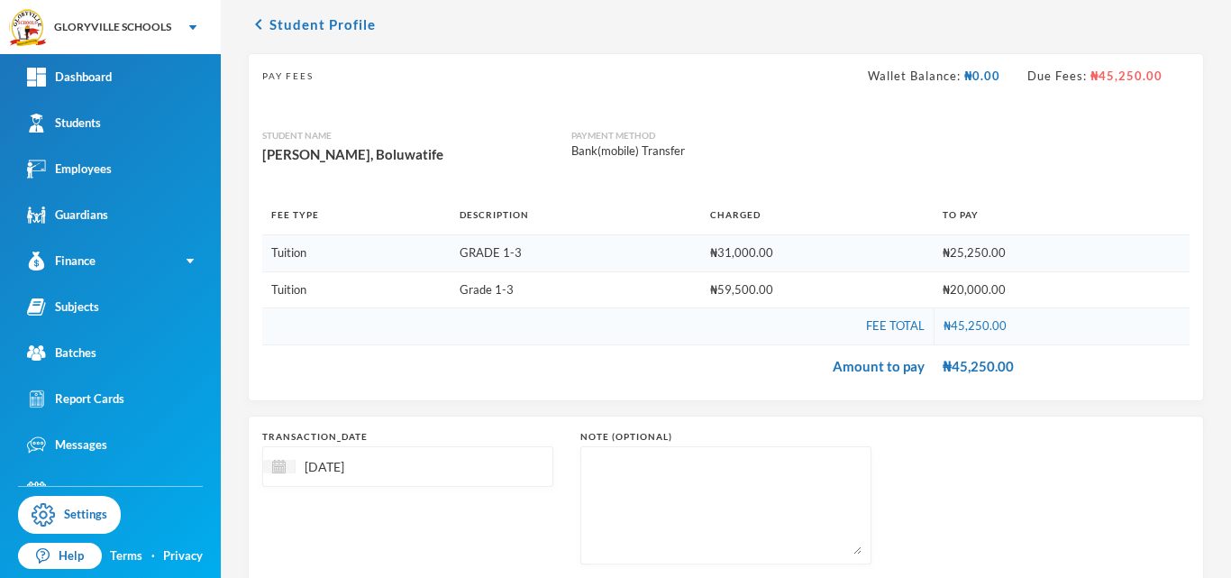
scroll to position [181, 0]
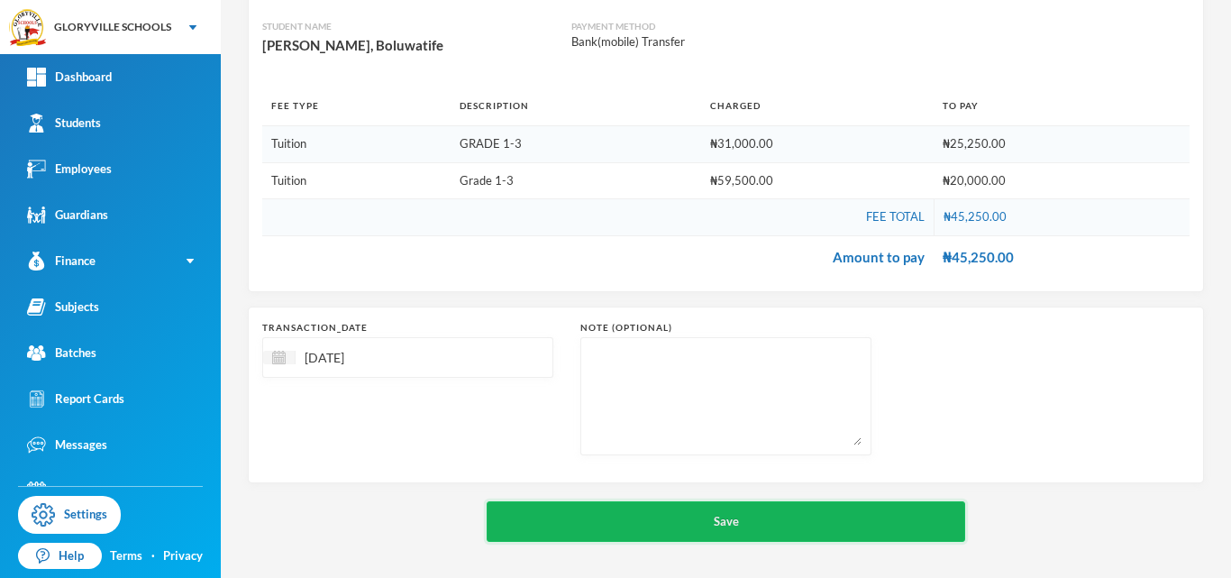
click at [756, 525] on button "Save" at bounding box center [726, 521] width 479 height 41
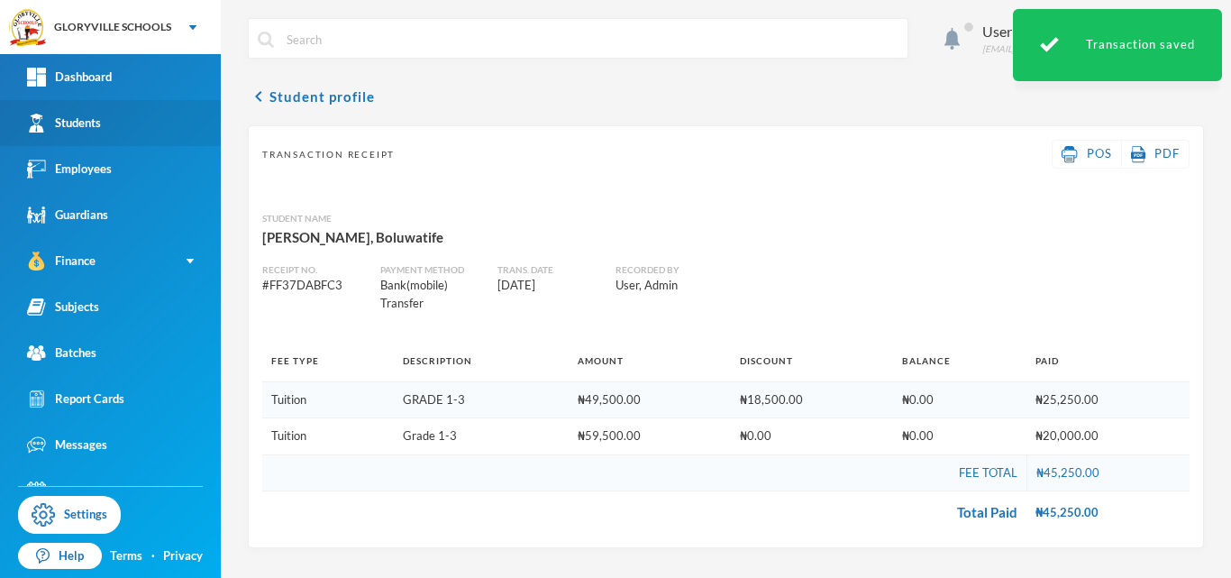
click at [119, 124] on link "Students" at bounding box center [110, 123] width 221 height 46
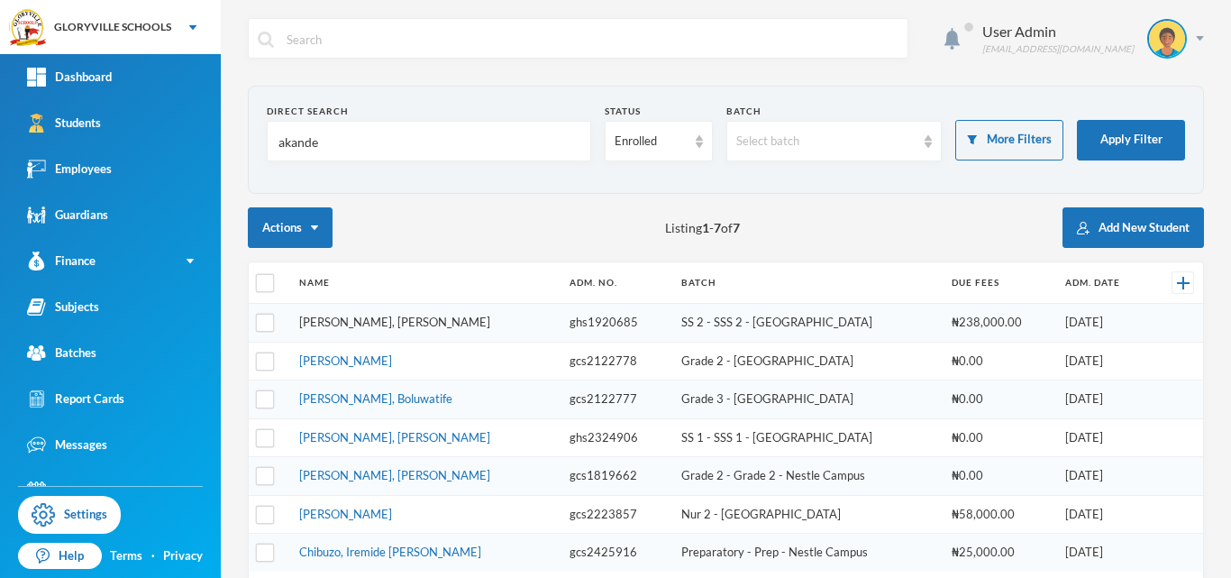
click at [343, 320] on link "[PERSON_NAME], [PERSON_NAME]" at bounding box center [394, 322] width 191 height 14
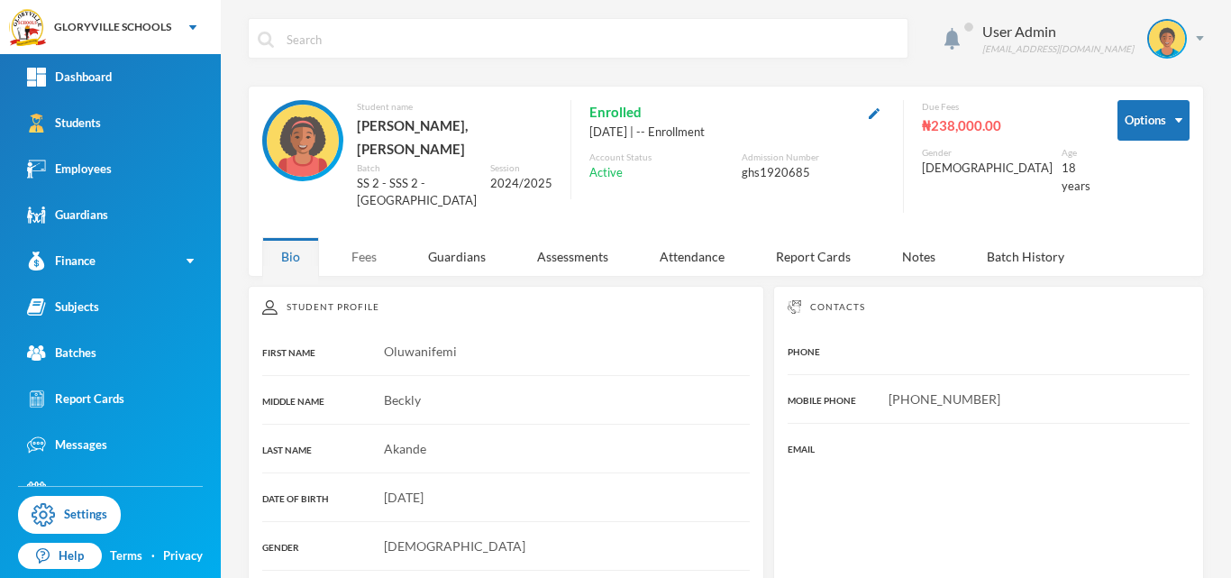
click at [353, 244] on div "Fees" at bounding box center [364, 256] width 63 height 39
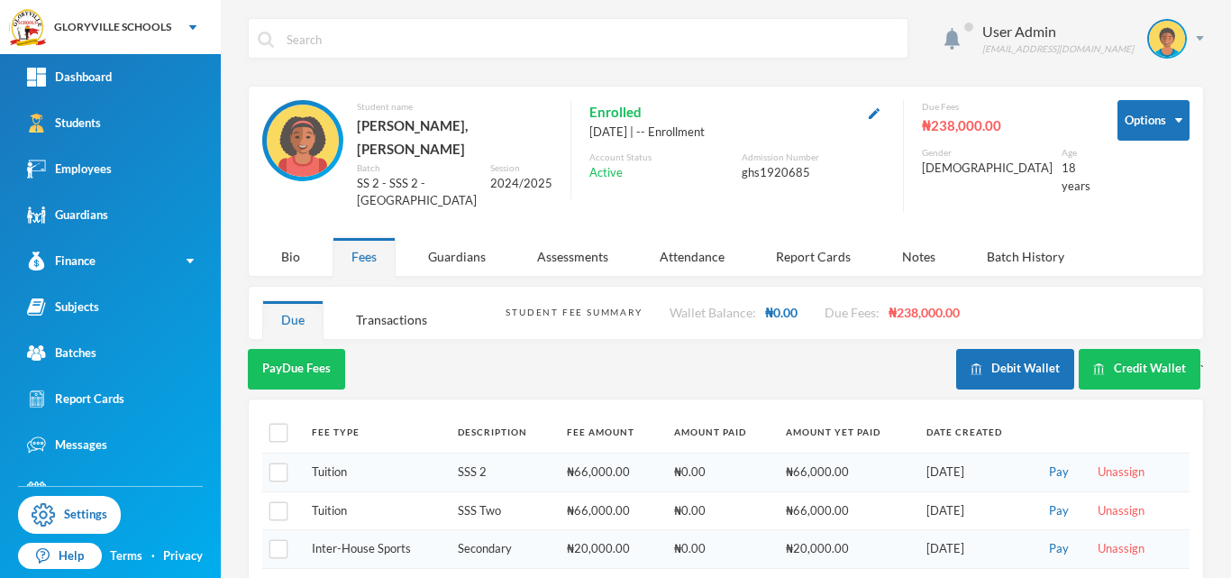
scroll to position [37, 0]
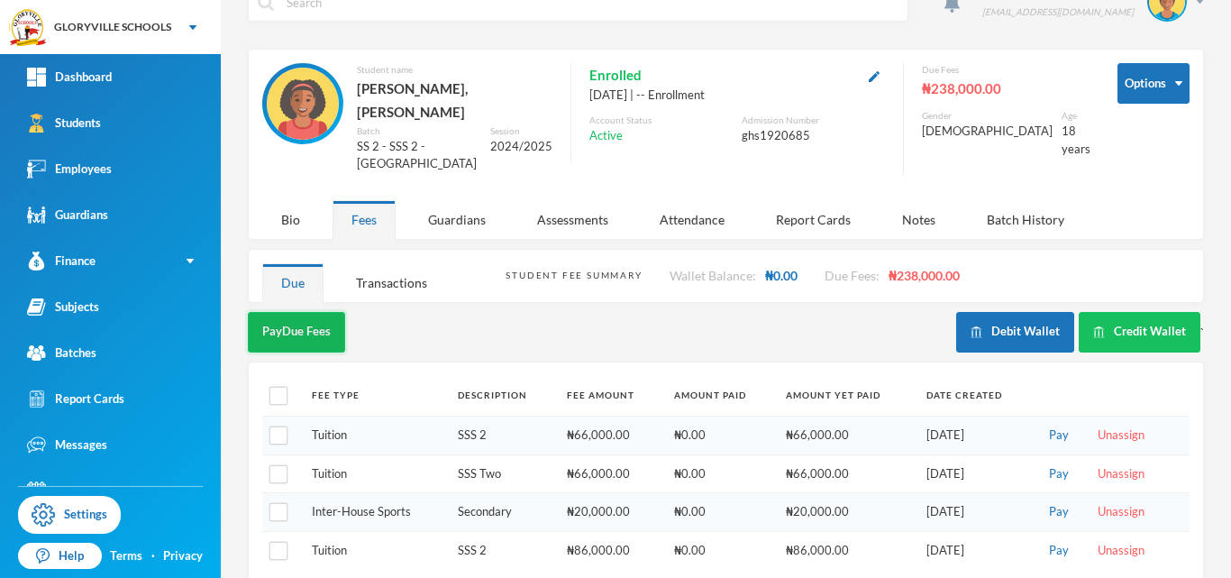
click at [286, 312] on button "Pay Due Fees" at bounding box center [296, 332] width 97 height 41
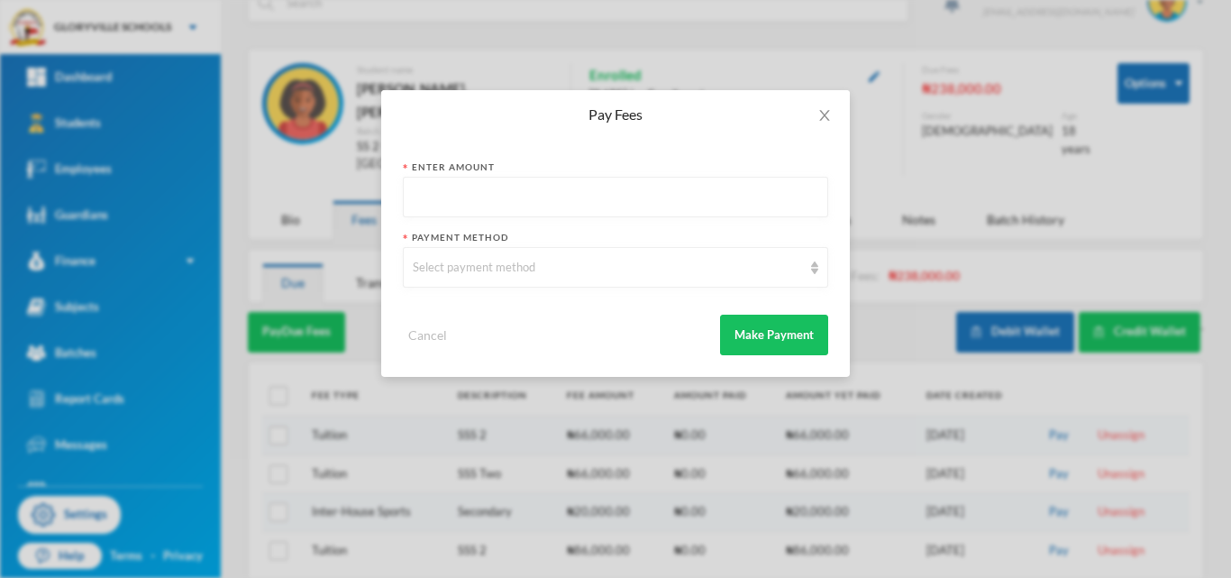
click at [503, 186] on input "text" at bounding box center [616, 198] width 406 height 41
type input "238000"
click at [663, 263] on div "Select payment method" at bounding box center [607, 268] width 389 height 18
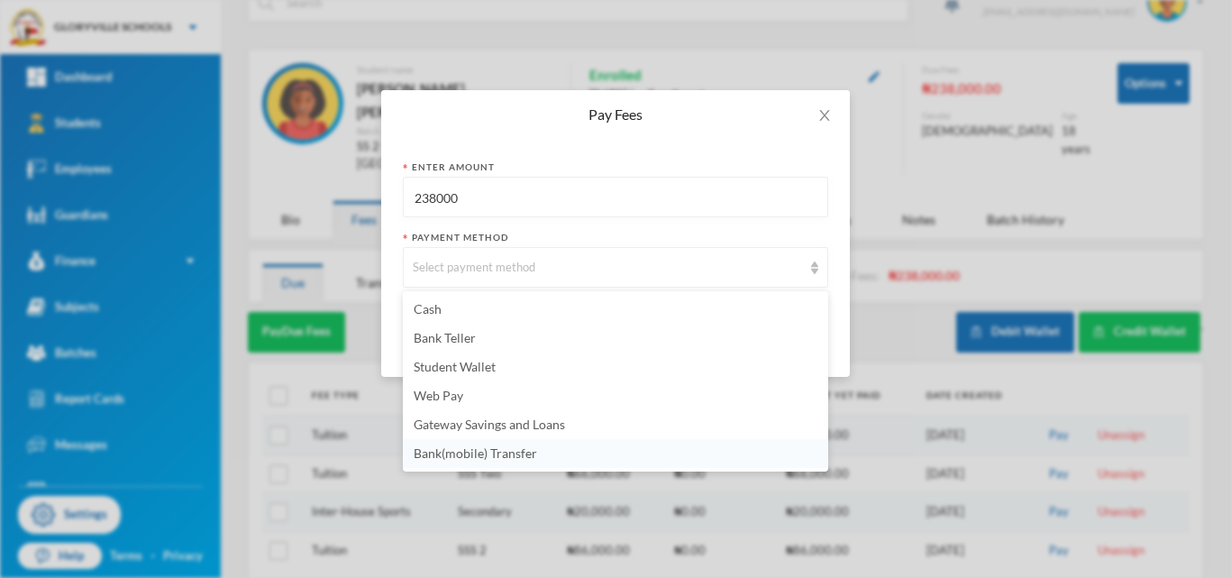
click at [487, 448] on span "Bank(mobile) Transfer" at bounding box center [476, 452] width 124 height 15
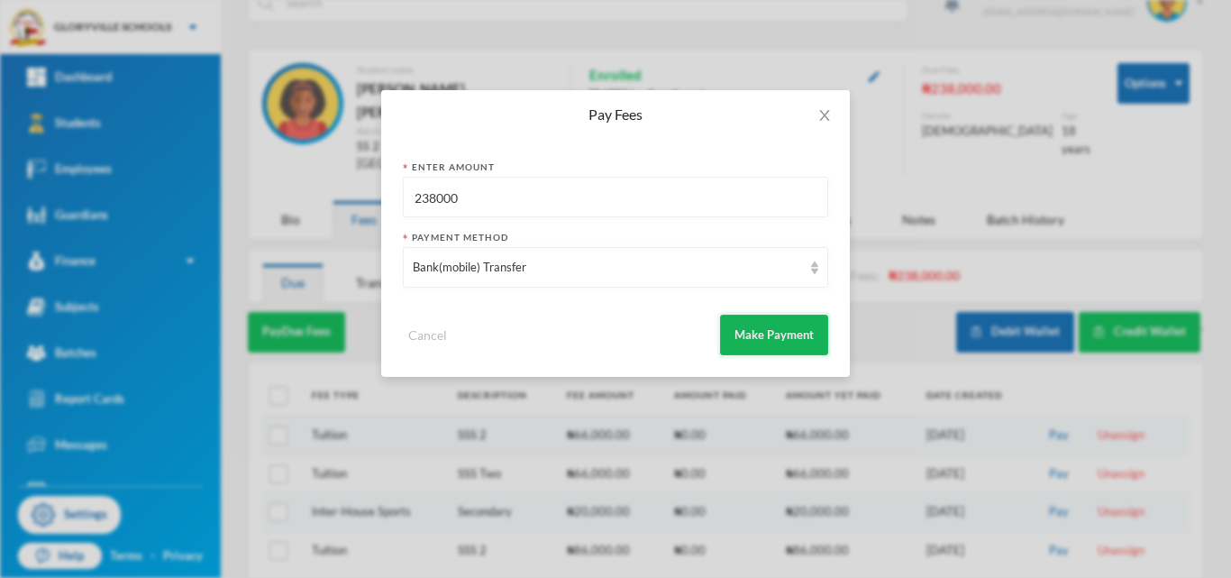
click at [770, 327] on button "Make Payment" at bounding box center [774, 335] width 108 height 41
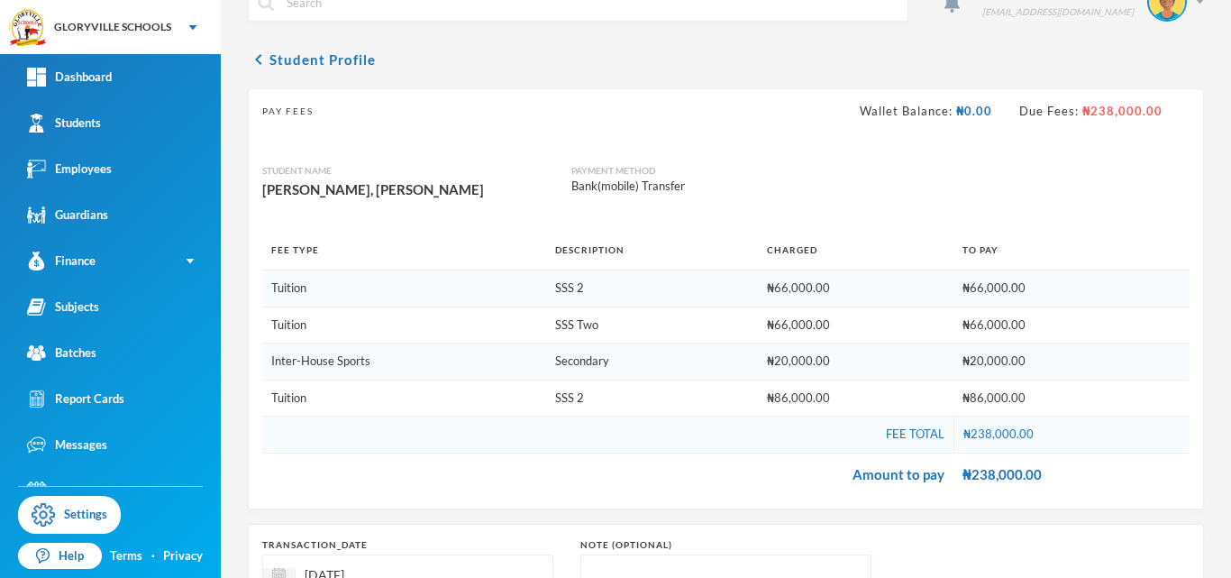
scroll to position [254, 0]
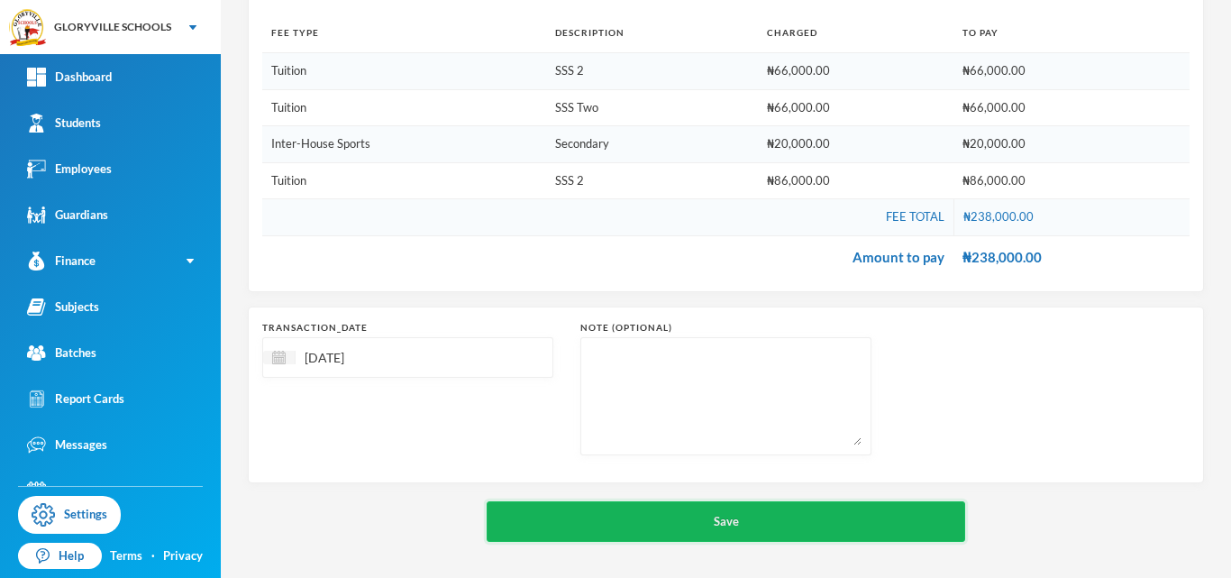
click at [779, 514] on button "Save" at bounding box center [726, 521] width 479 height 41
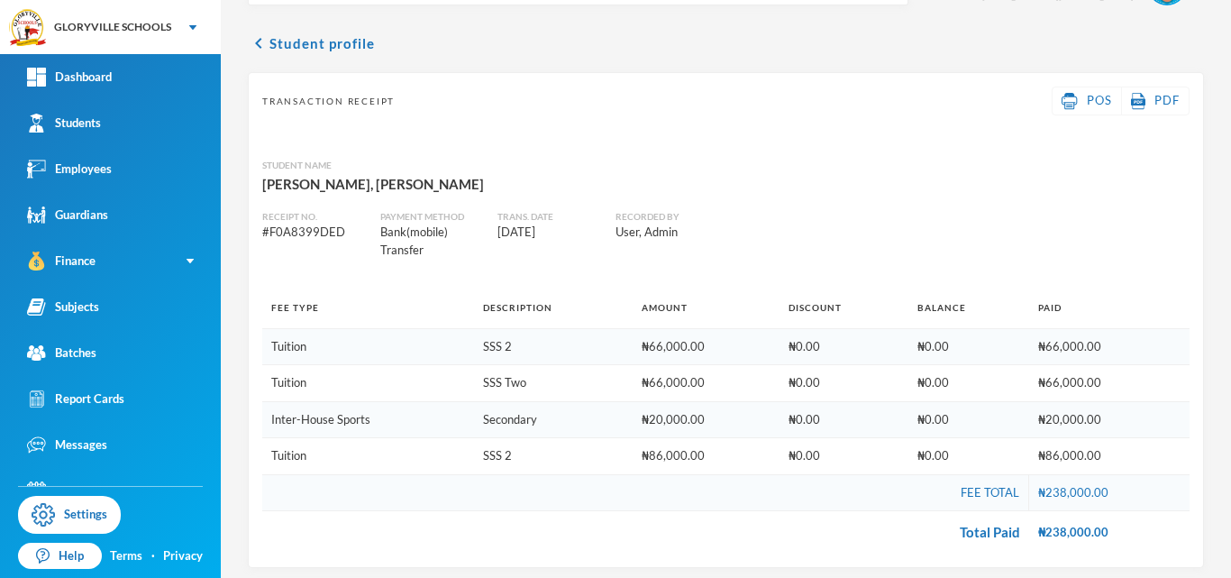
scroll to position [61, 0]
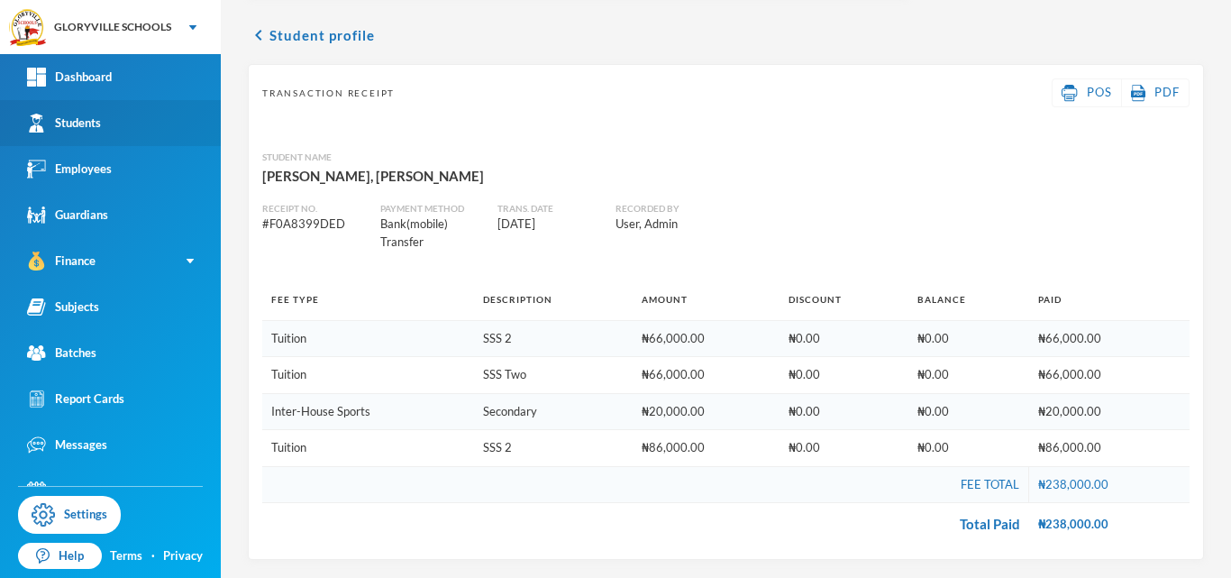
click at [66, 114] on div "Students" at bounding box center [64, 123] width 74 height 19
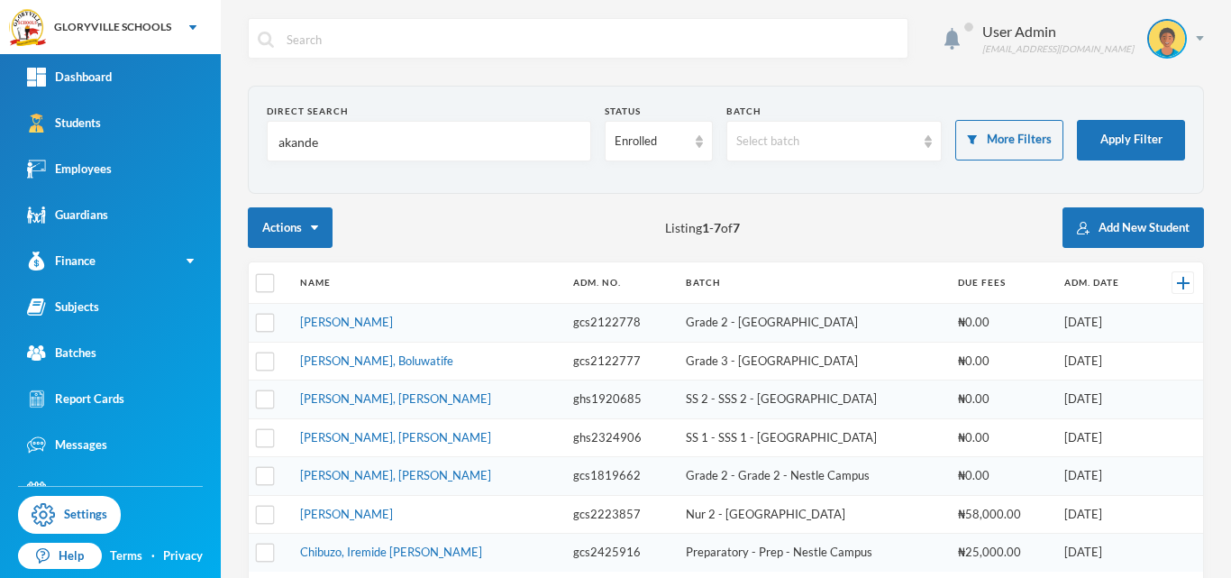
scroll to position [105, 0]
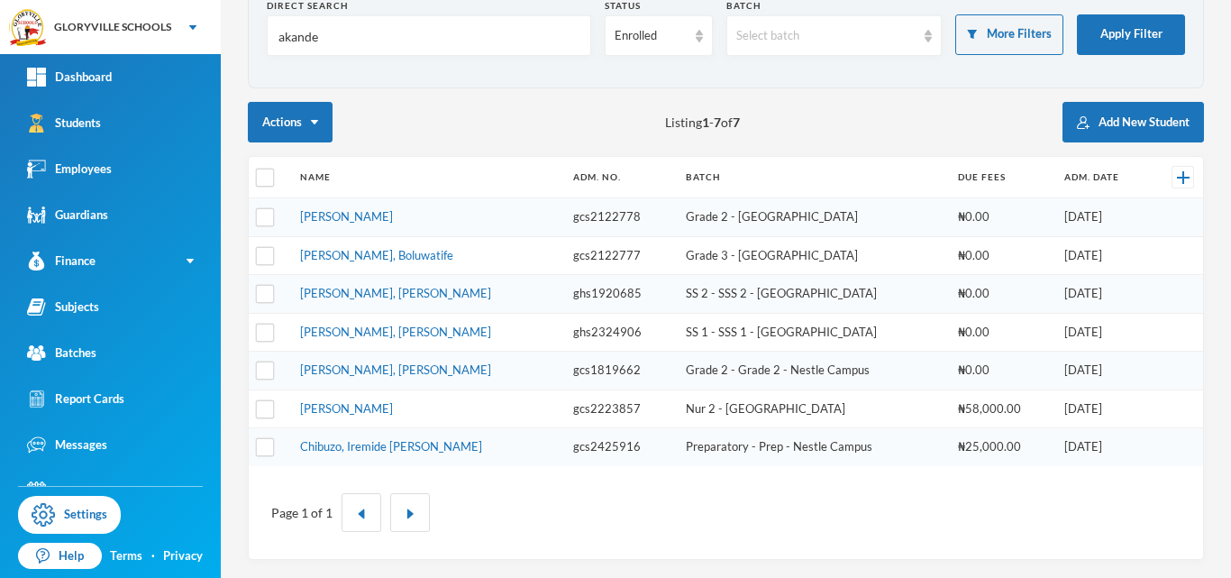
click at [586, 87] on section "Direct Search akande Status Enrolled Batch Select batch More Filters Apply Filt…" at bounding box center [726, 34] width 956 height 108
drag, startPoint x: 420, startPoint y: 55, endPoint x: 169, endPoint y: 30, distance: 252.8
click at [169, 30] on div "GLORYVILLE SCHOOLS Your Bluebic Account GLORYVILLE SCHOOLS Add a New School Das…" at bounding box center [615, 289] width 1231 height 578
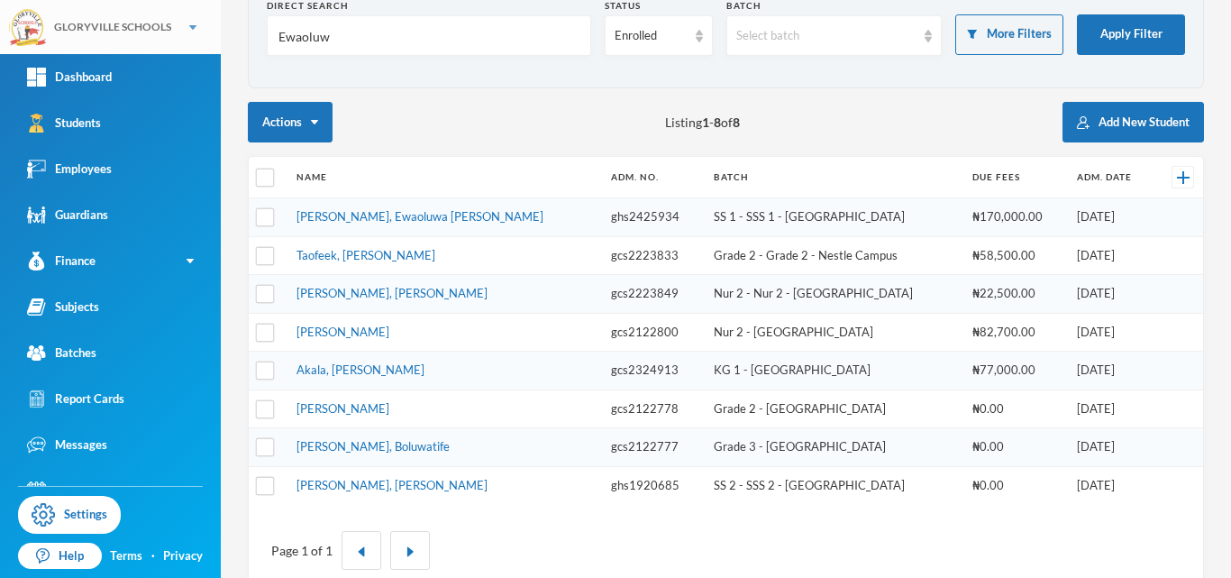
type input "Ewaoluwa"
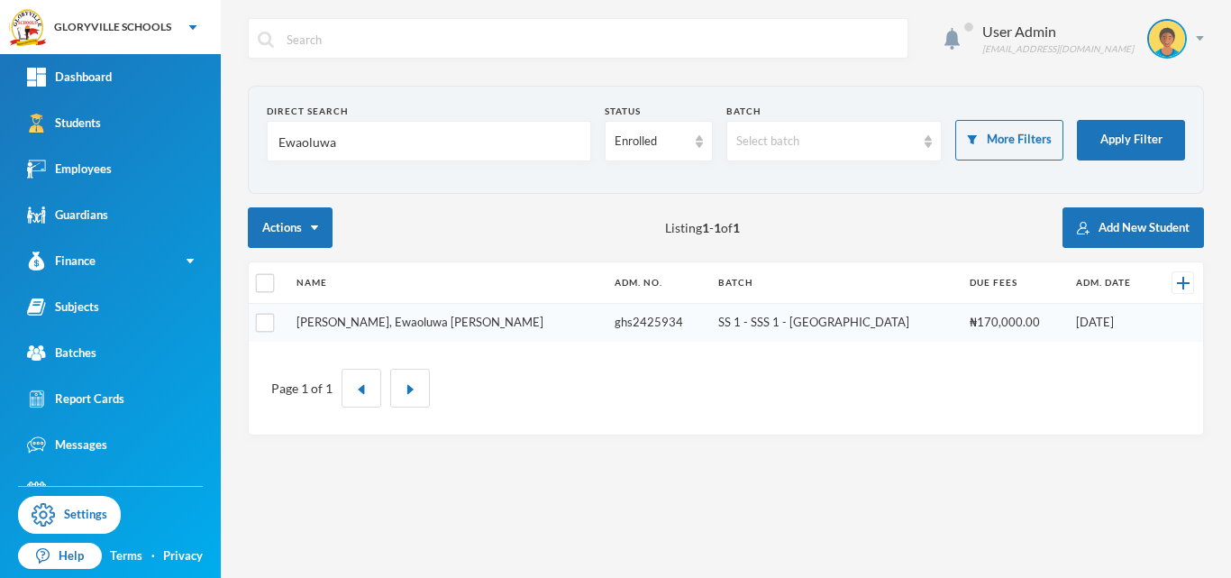
scroll to position [0, 0]
click at [371, 325] on link "[PERSON_NAME], Ewaoluwa [PERSON_NAME]" at bounding box center [420, 322] width 247 height 14
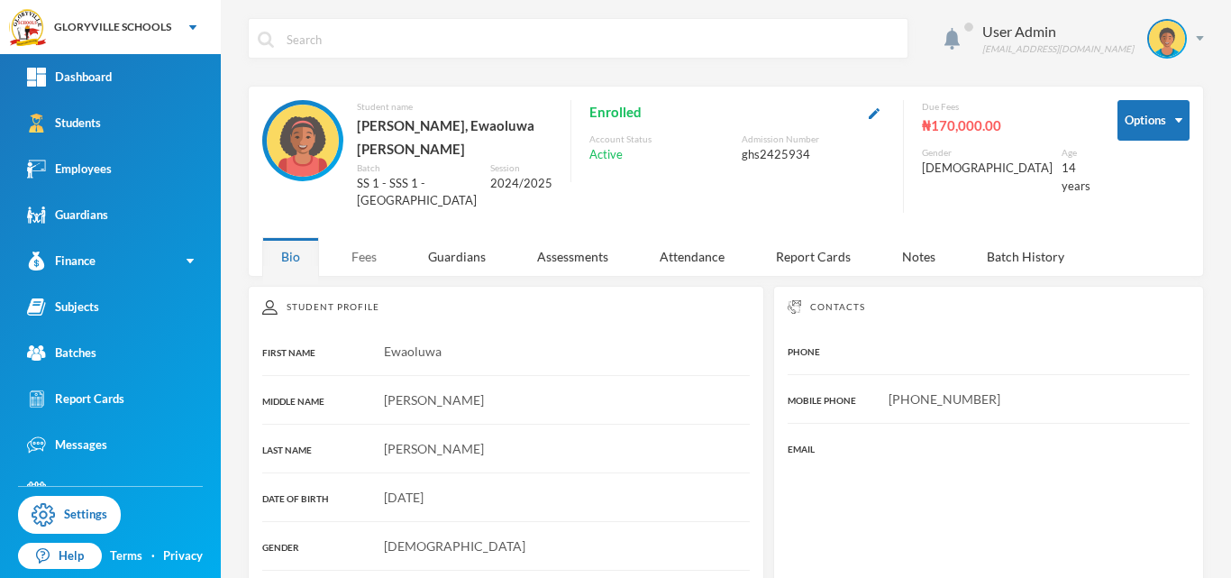
click at [360, 237] on div "Fees" at bounding box center [364, 256] width 63 height 39
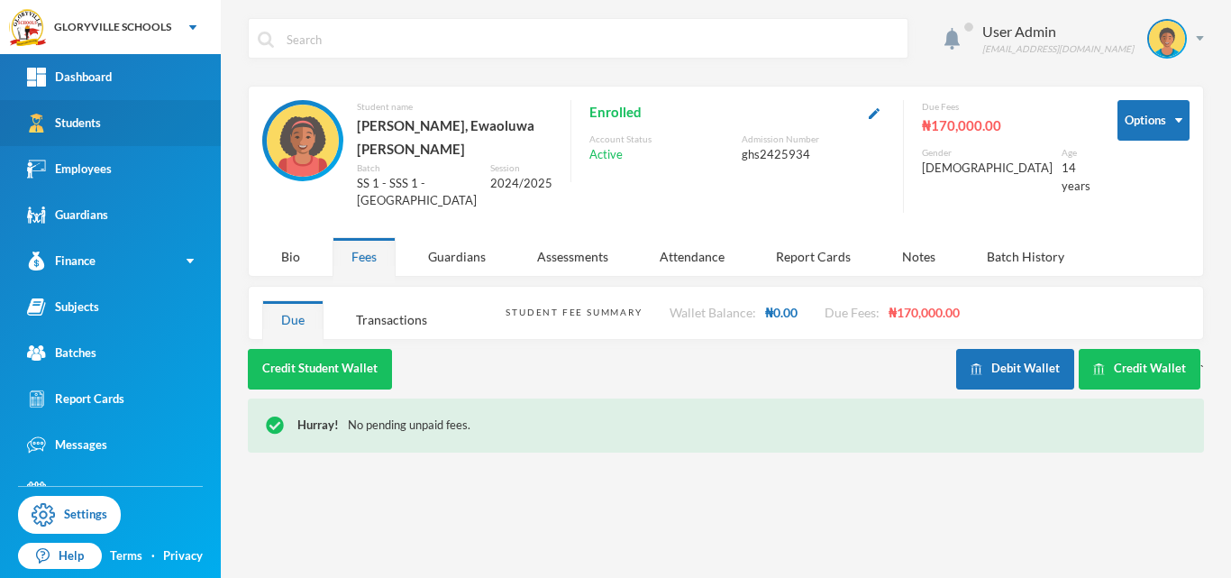
click at [96, 122] on div "Students" at bounding box center [64, 123] width 74 height 19
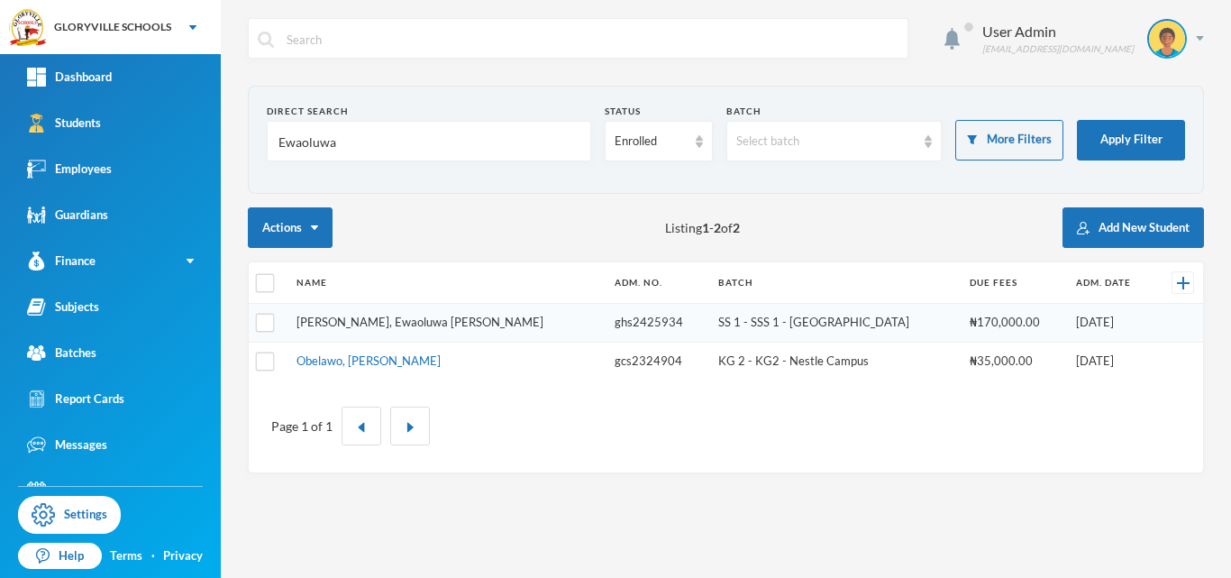
click at [393, 321] on link "[PERSON_NAME], Ewaoluwa [PERSON_NAME]" at bounding box center [420, 322] width 247 height 14
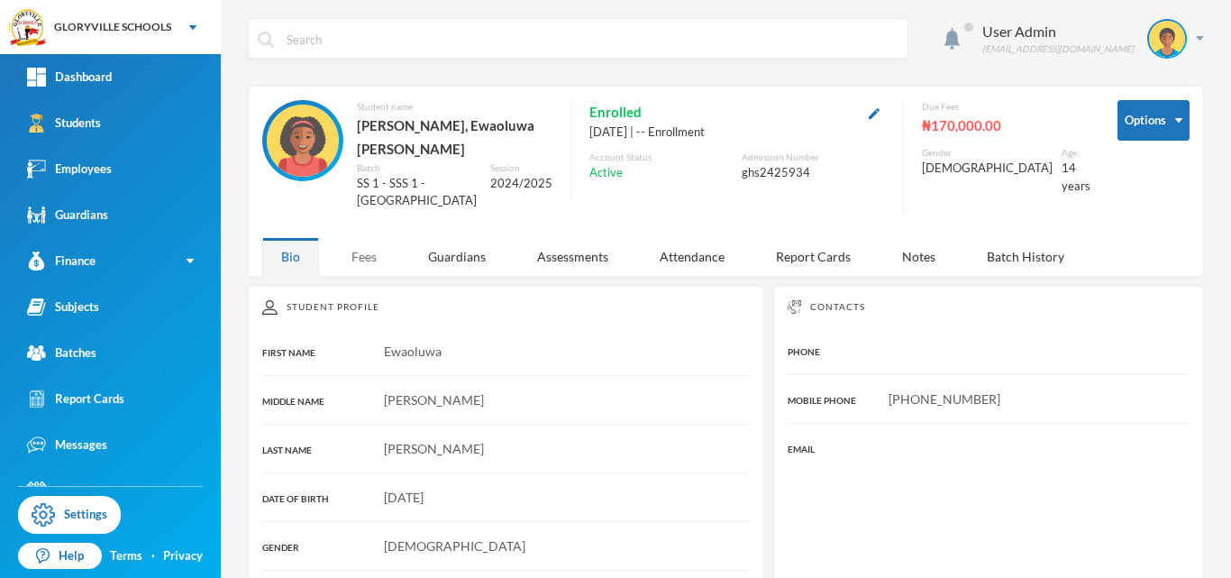
click at [373, 237] on div "Fees" at bounding box center [364, 256] width 63 height 39
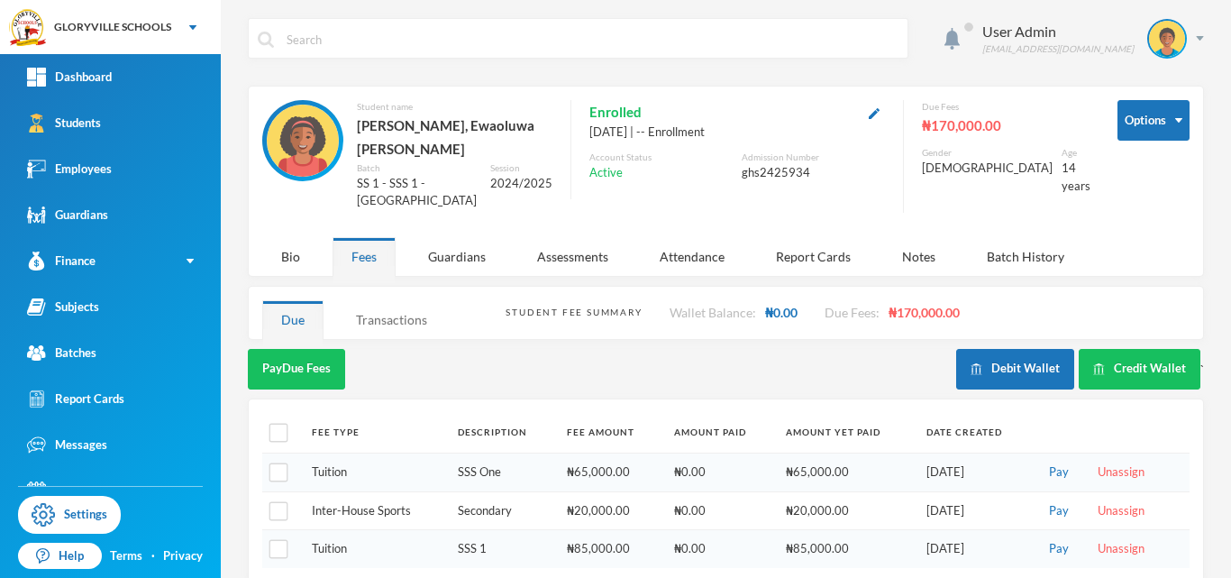
click at [398, 300] on div "Transactions" at bounding box center [391, 319] width 109 height 39
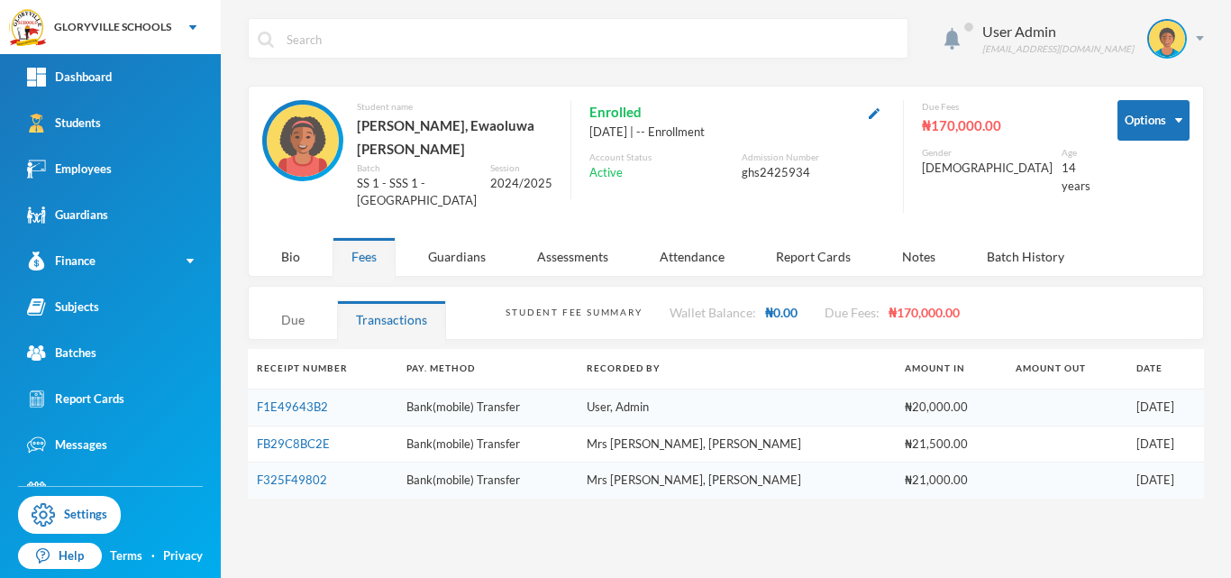
click at [291, 300] on div "Due" at bounding box center [292, 319] width 61 height 39
